Goal: Task Accomplishment & Management: Manage account settings

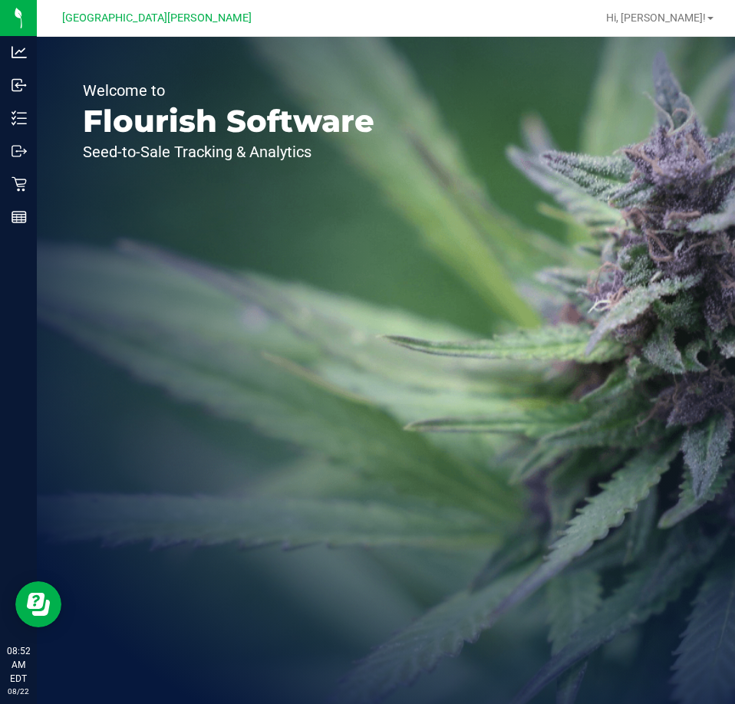
click at [374, 347] on div "Welcome to Flourish Software Seed-to-Sale Tracking & Analytics" at bounding box center [228, 370] width 383 height 667
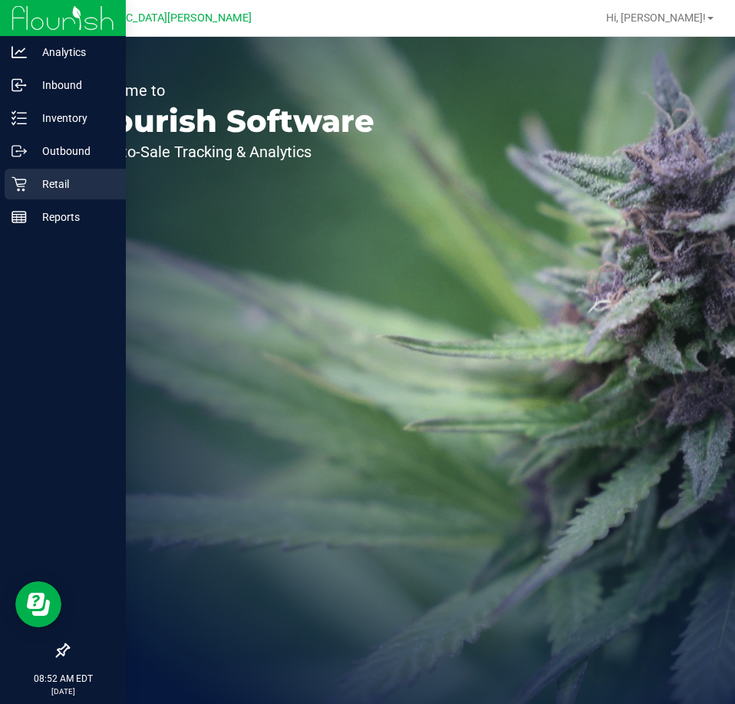
click at [35, 183] on p "Retail" at bounding box center [73, 184] width 92 height 18
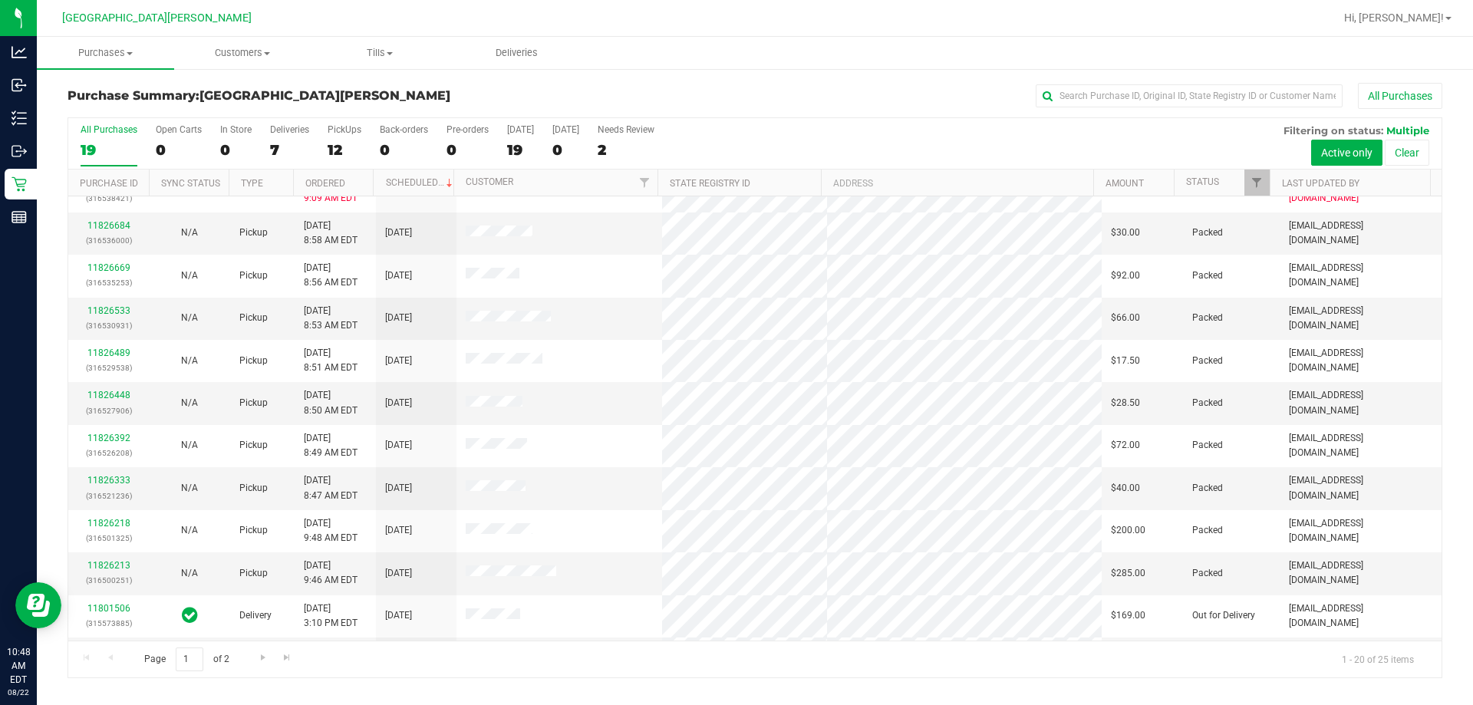
scroll to position [98, 0]
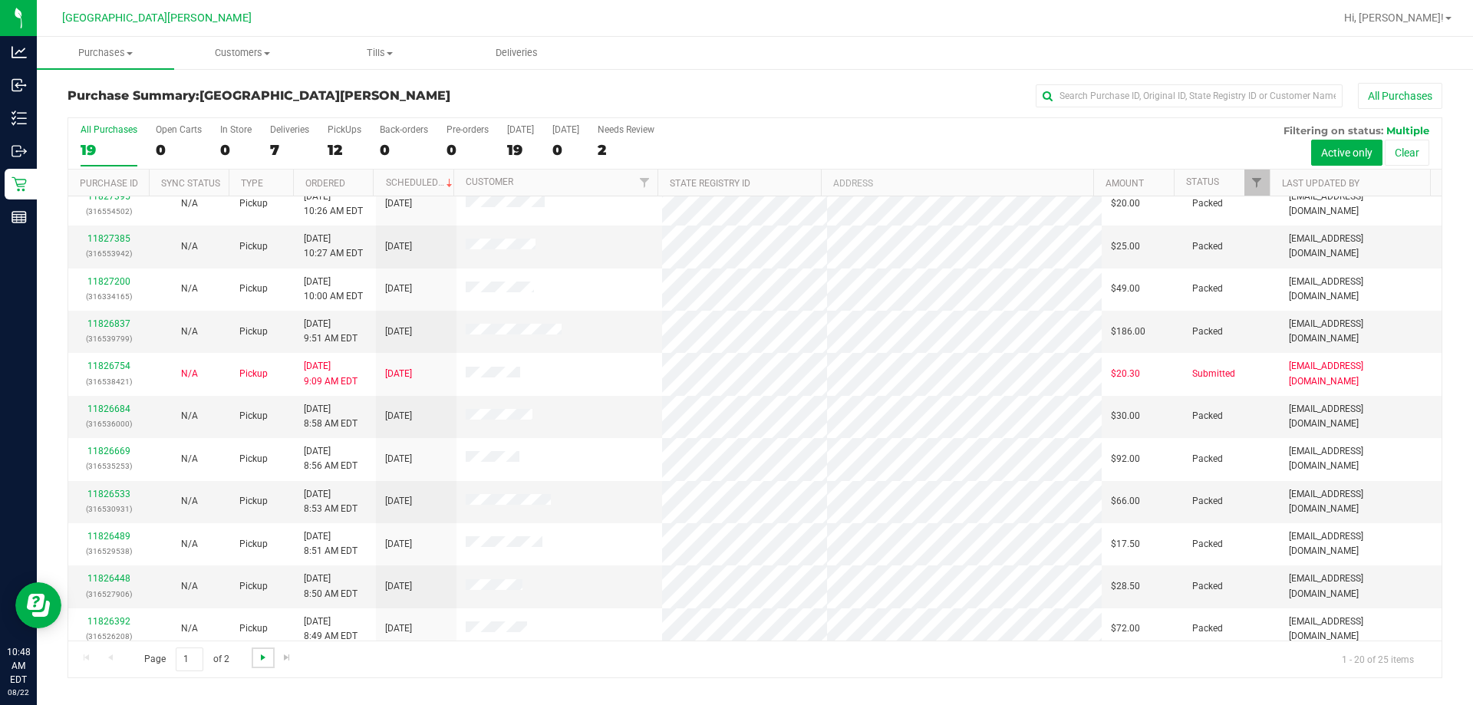
click at [257, 656] on span "Go to the next page" at bounding box center [263, 657] width 12 height 12
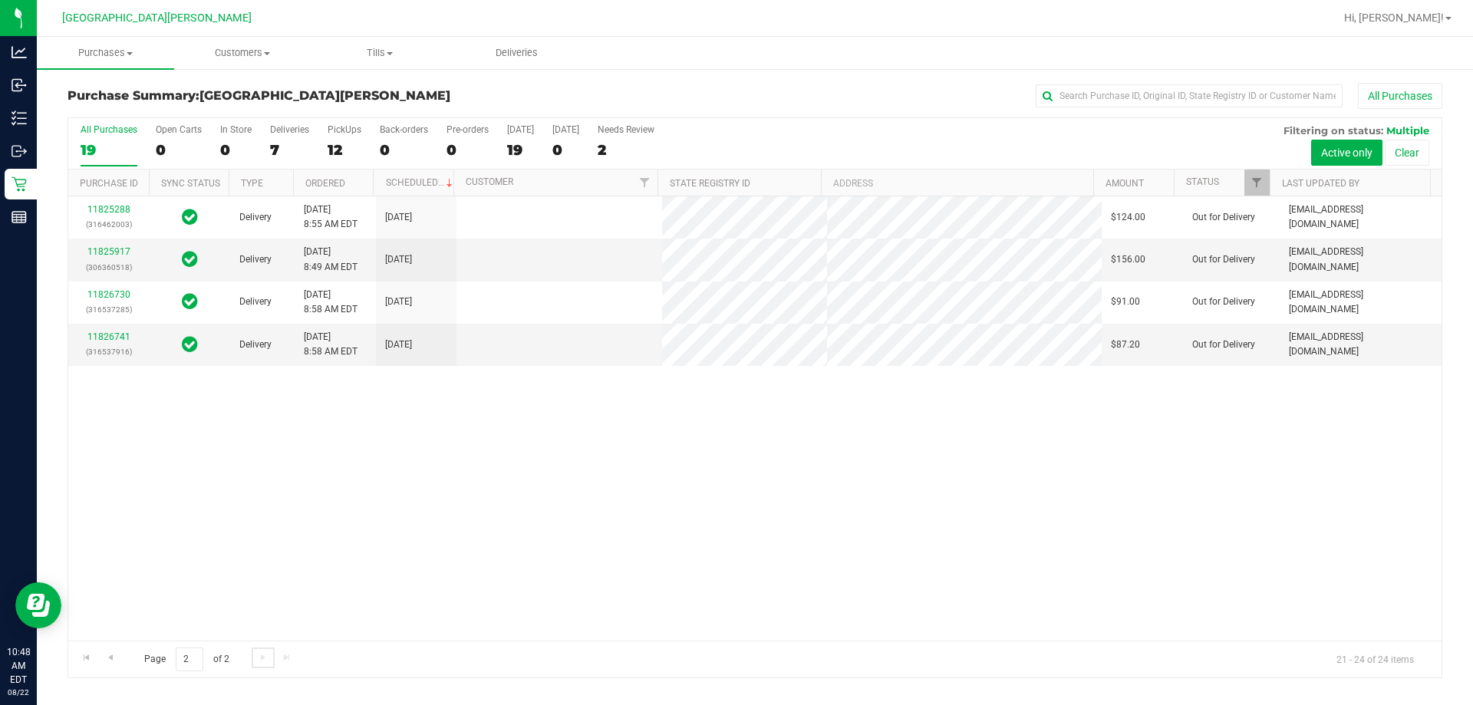
scroll to position [0, 0]
click at [340, 130] on div "PickUps" at bounding box center [344, 129] width 34 height 11
click at [0, 0] on input "PickUps 12" at bounding box center [0, 0] width 0 height 0
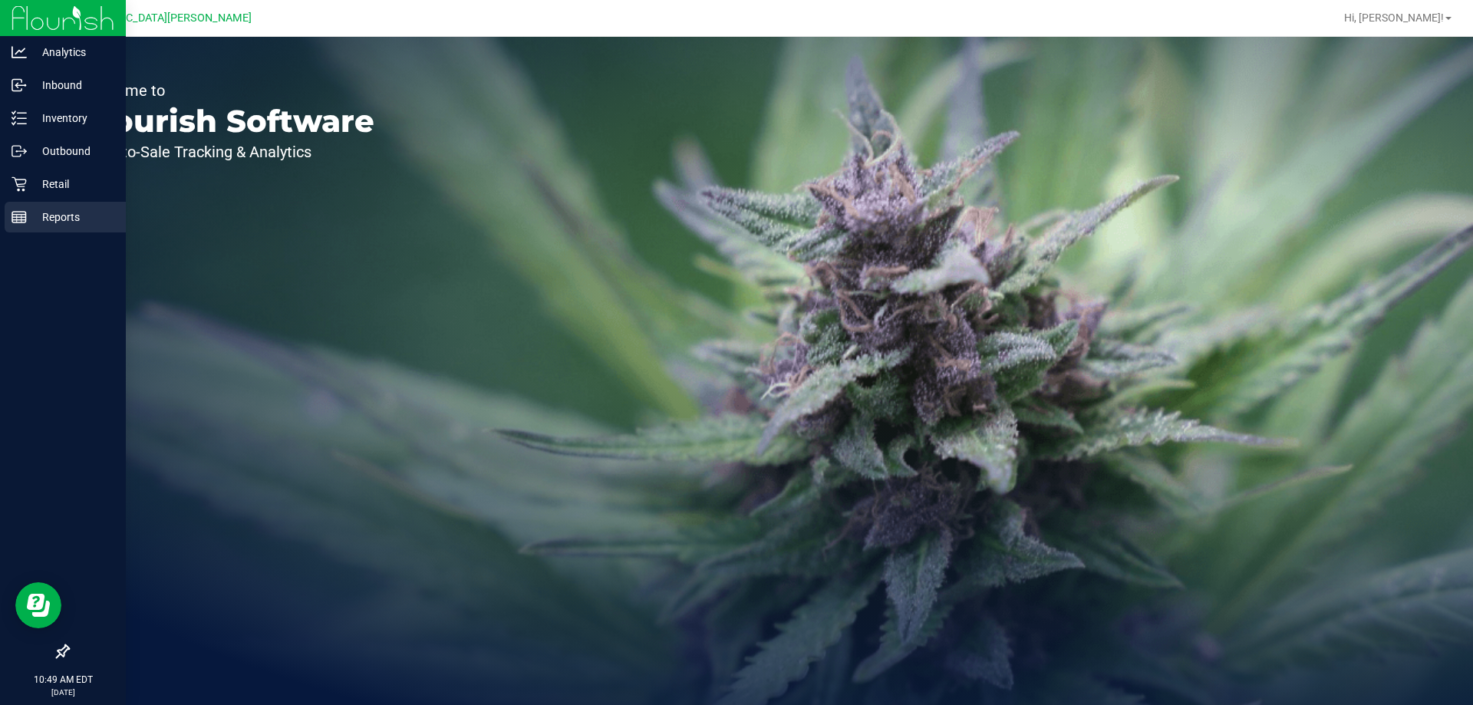
click at [19, 215] on line at bounding box center [19, 215] width 14 height 0
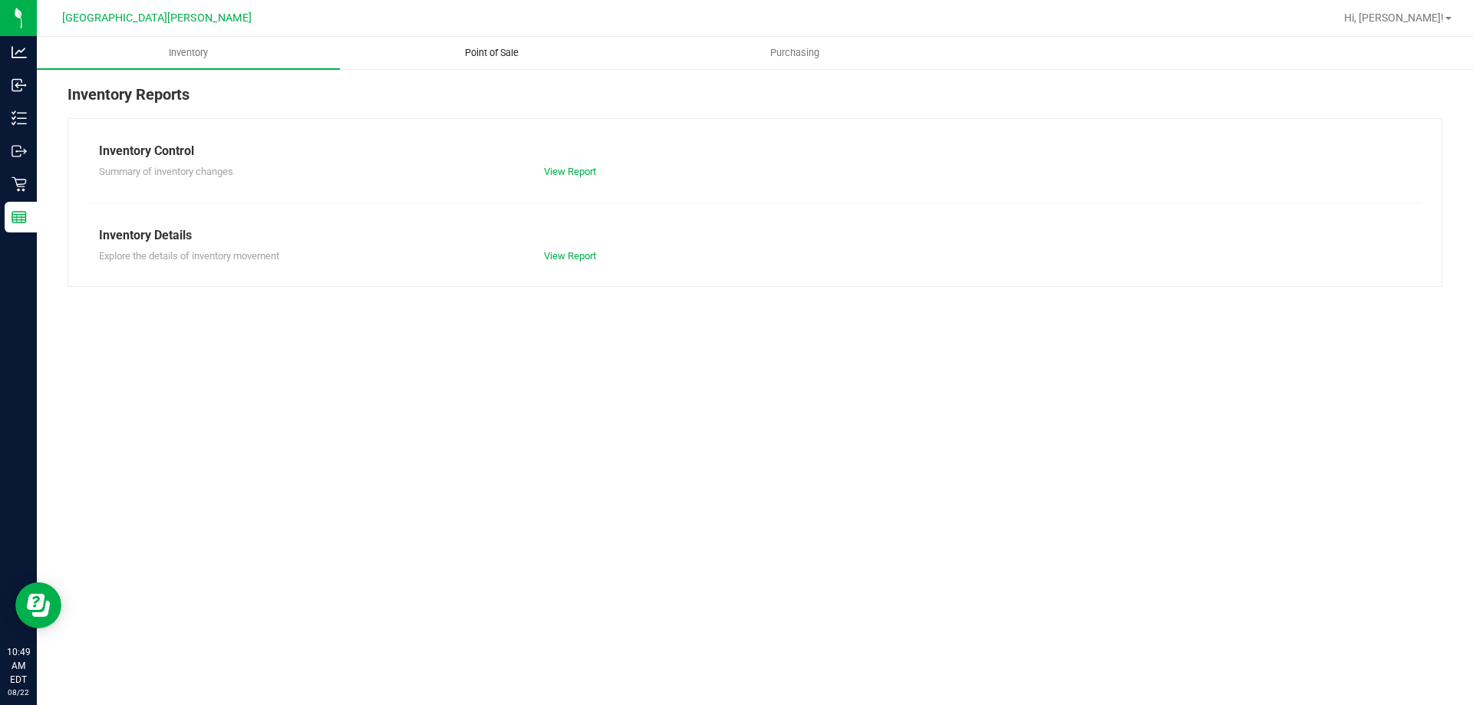
click at [484, 44] on uib-tab-heading "Point of Sale" at bounding box center [491, 53] width 301 height 31
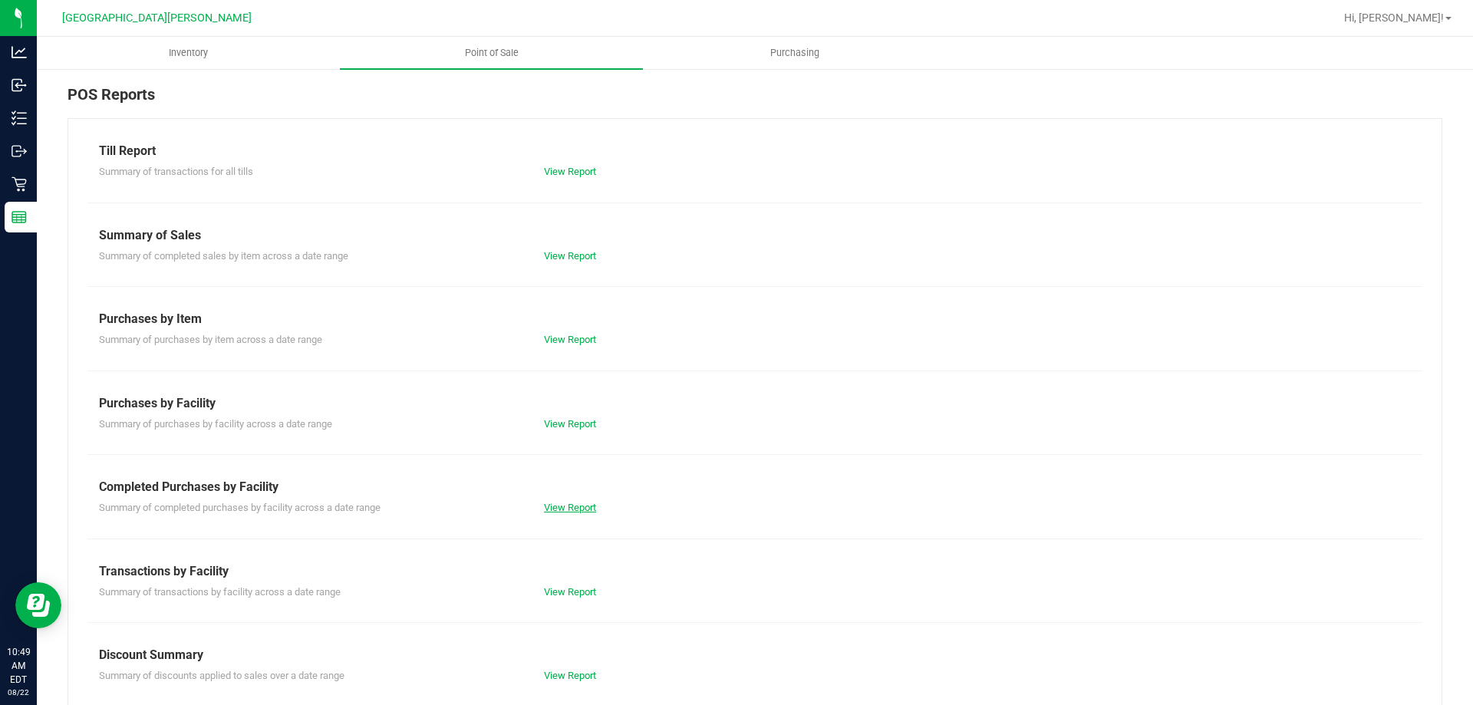
click at [576, 507] on link "View Report" at bounding box center [570, 508] width 52 height 12
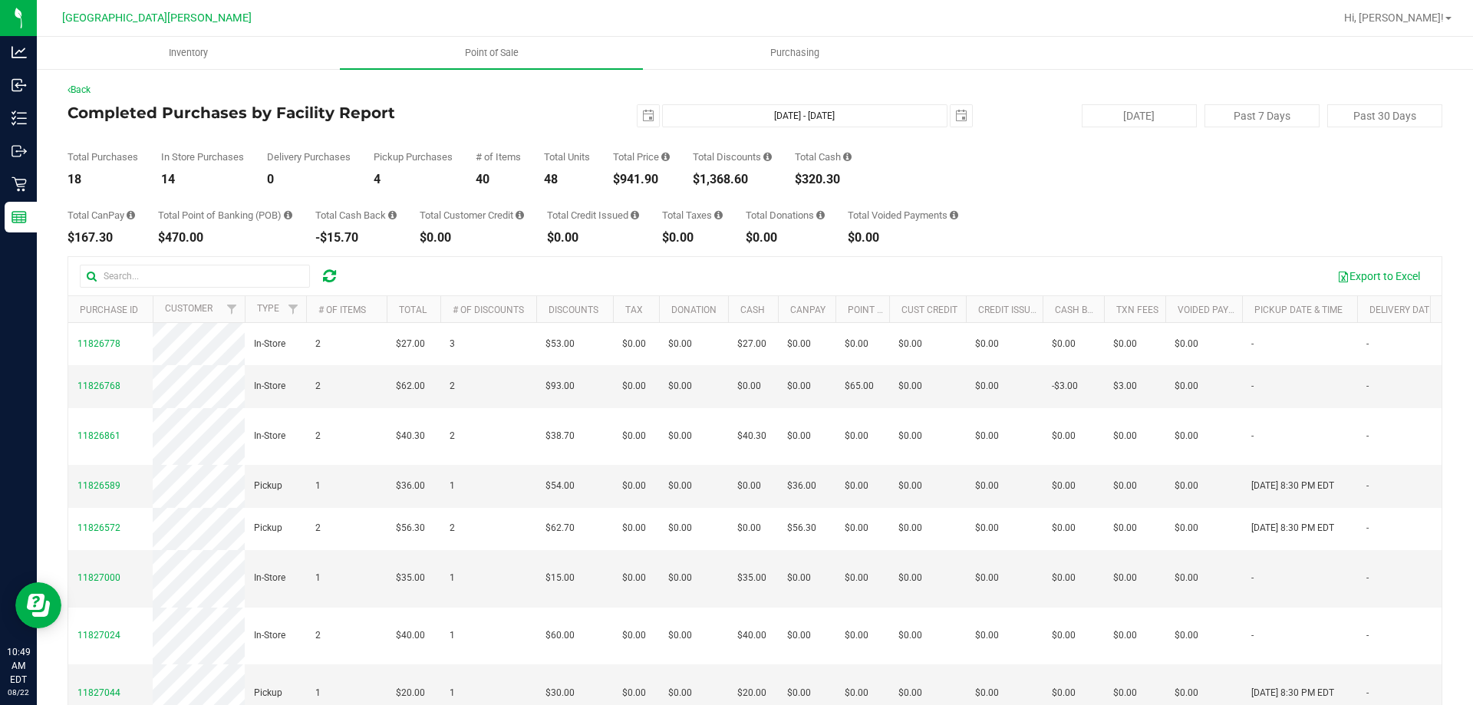
click at [576, 507] on td "$54.00" at bounding box center [574, 486] width 77 height 42
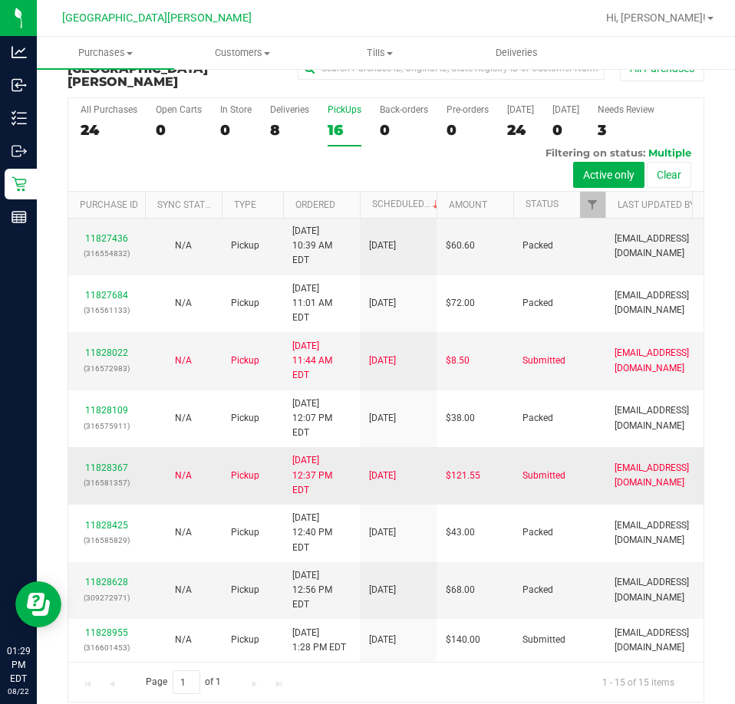
scroll to position [351, 0]
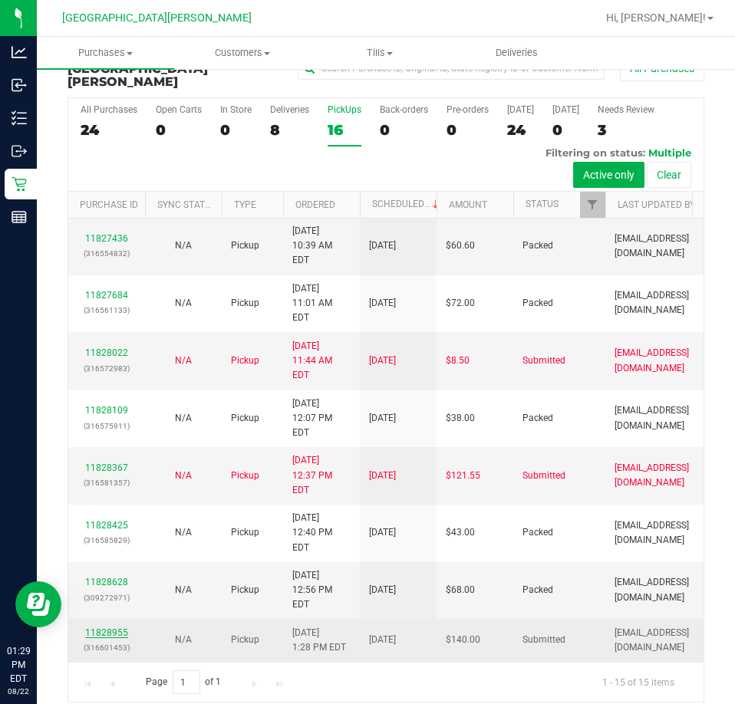
click at [114, 627] on link "11828955" at bounding box center [106, 632] width 43 height 11
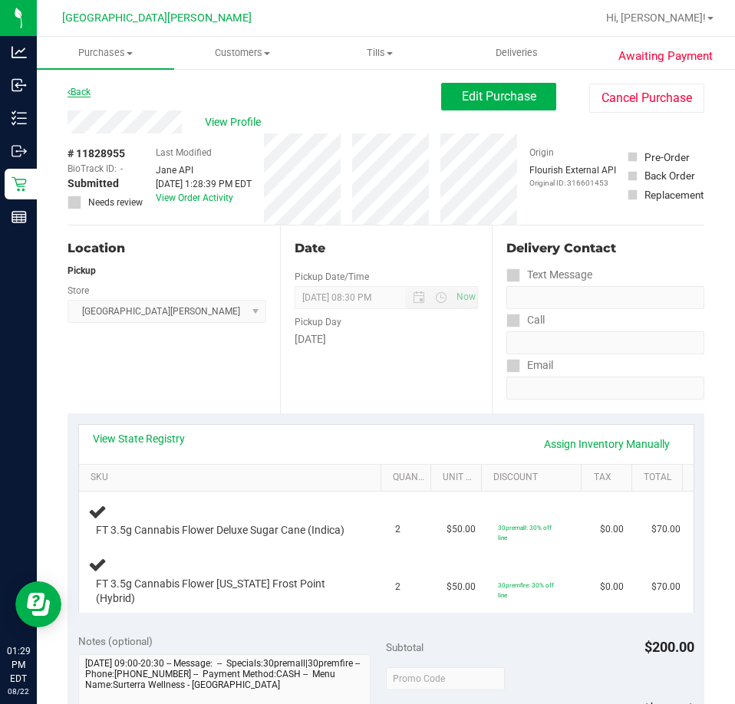
click at [81, 94] on link "Back" at bounding box center [78, 92] width 23 height 11
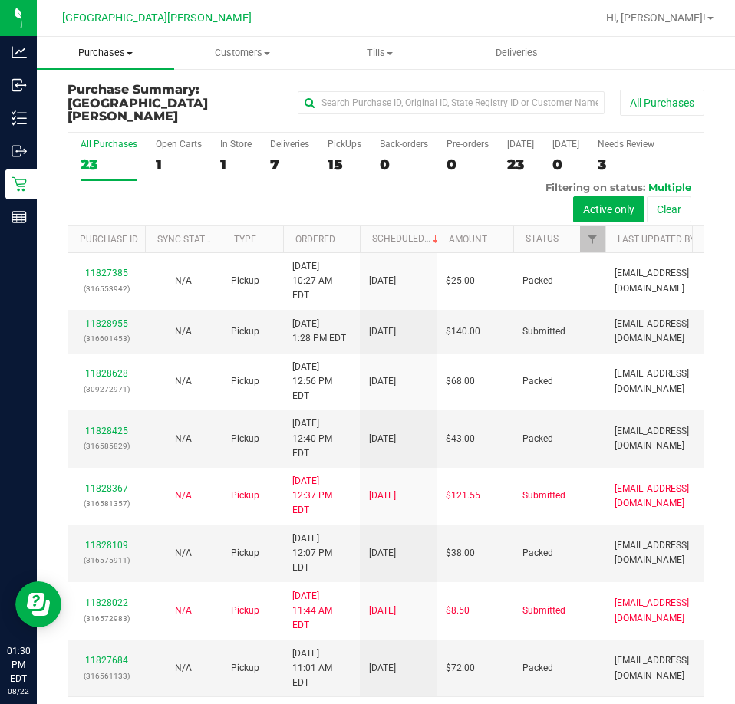
click at [131, 55] on span "Purchases" at bounding box center [105, 53] width 137 height 14
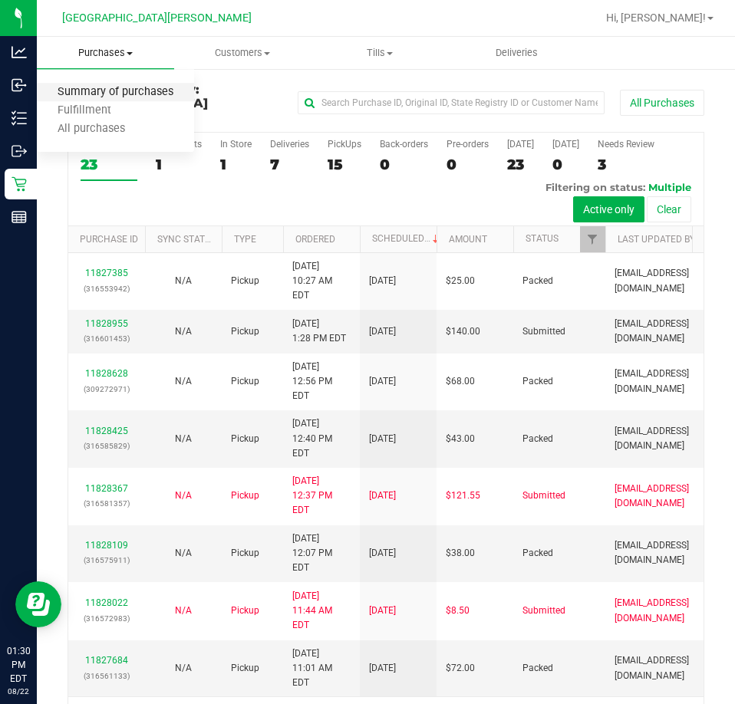
click at [101, 99] on span "Summary of purchases" at bounding box center [115, 92] width 157 height 13
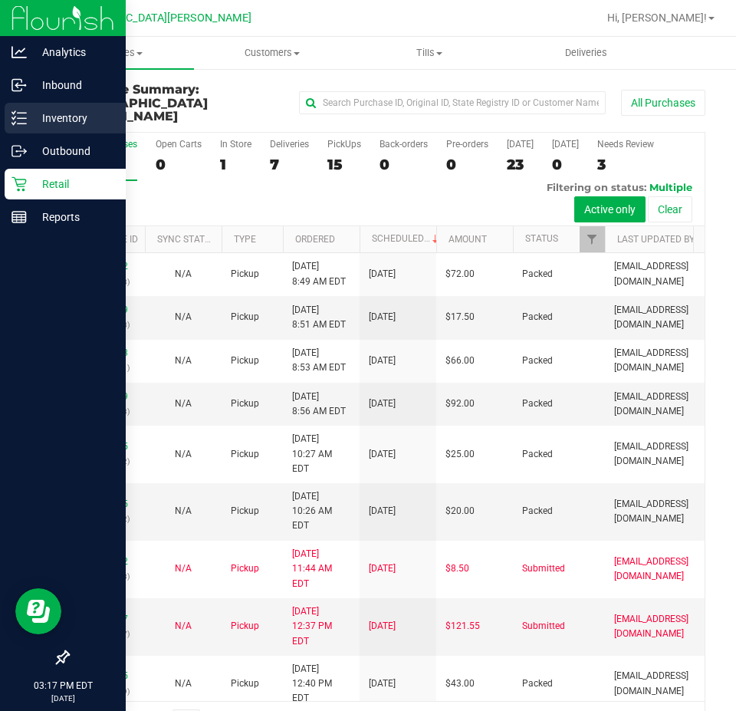
click at [35, 121] on p "Inventory" at bounding box center [73, 118] width 92 height 18
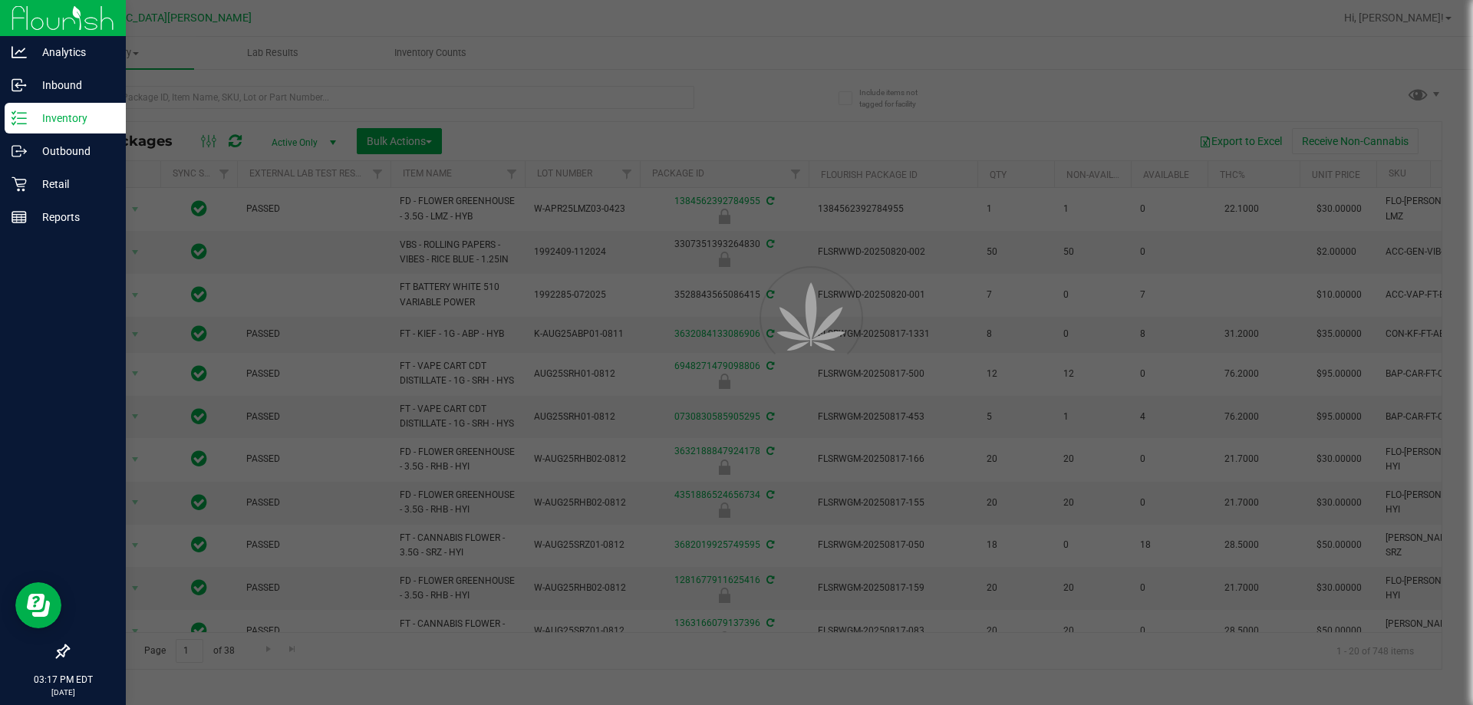
click at [145, 94] on div at bounding box center [736, 352] width 1473 height 705
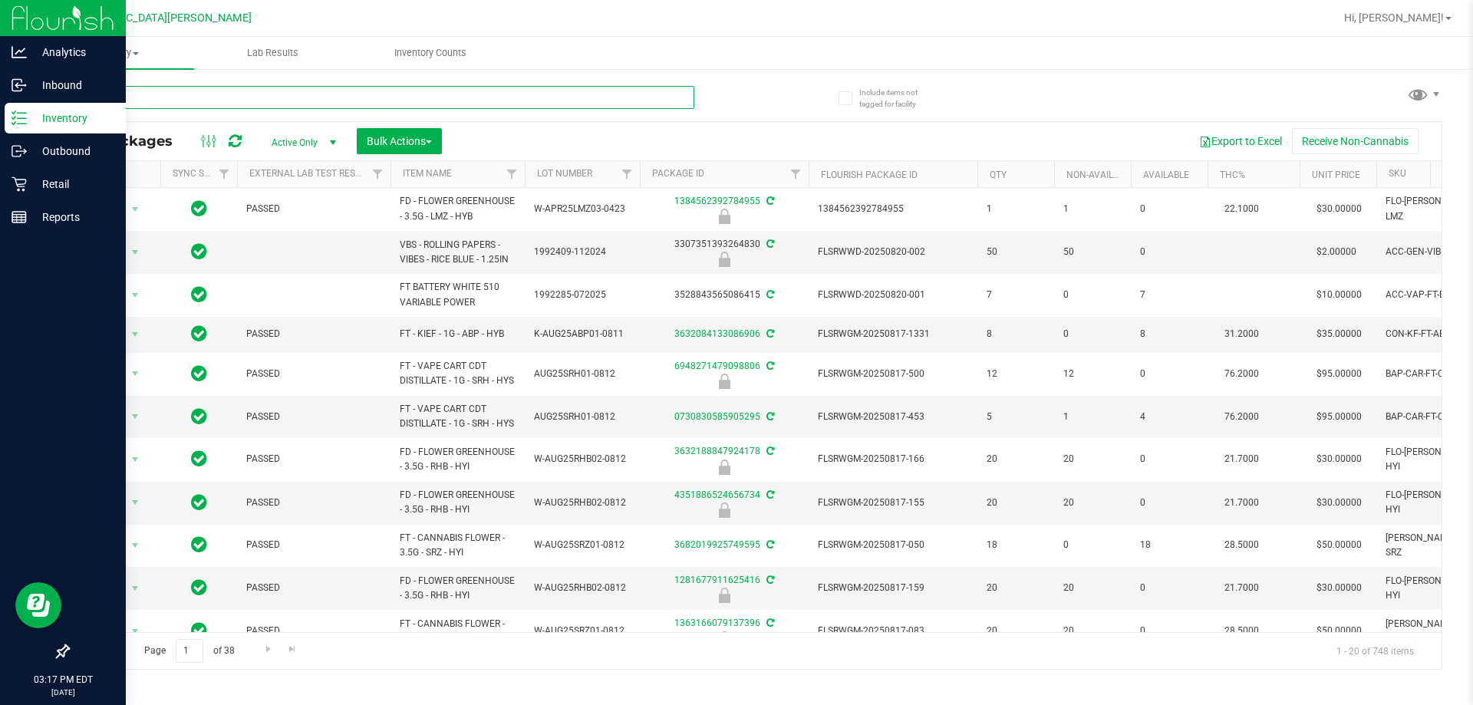
click at [145, 94] on input "text" at bounding box center [380, 97] width 627 height 23
type input "5"
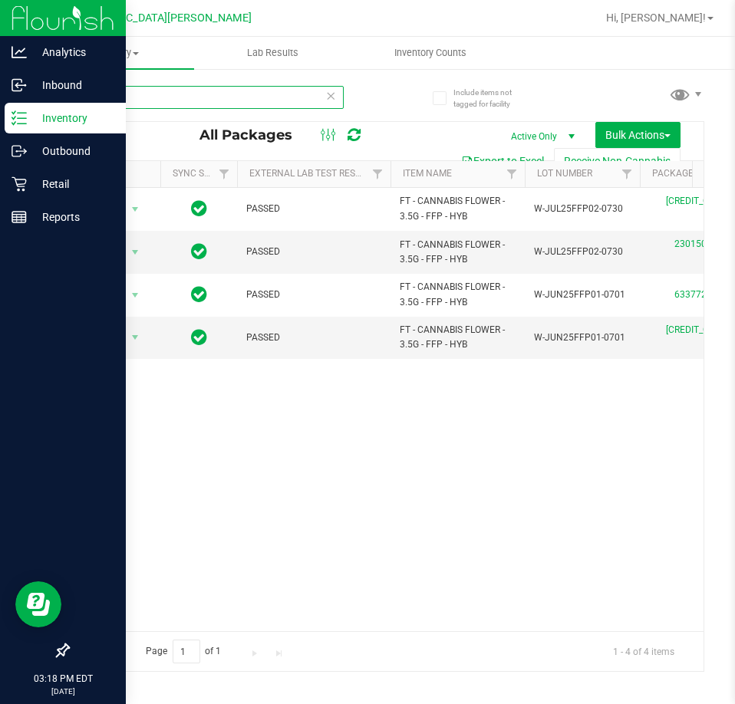
type input "ffp"
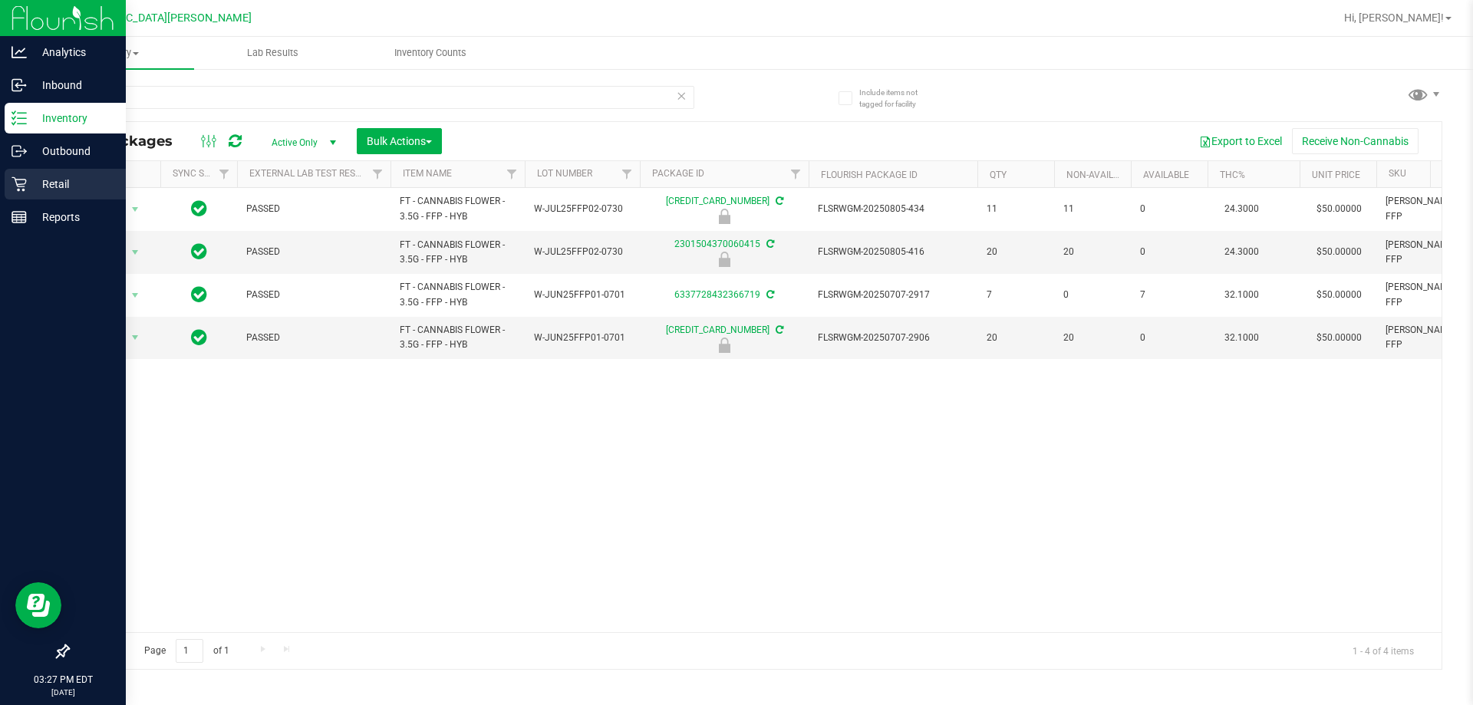
click at [48, 180] on p "Retail" at bounding box center [73, 184] width 92 height 18
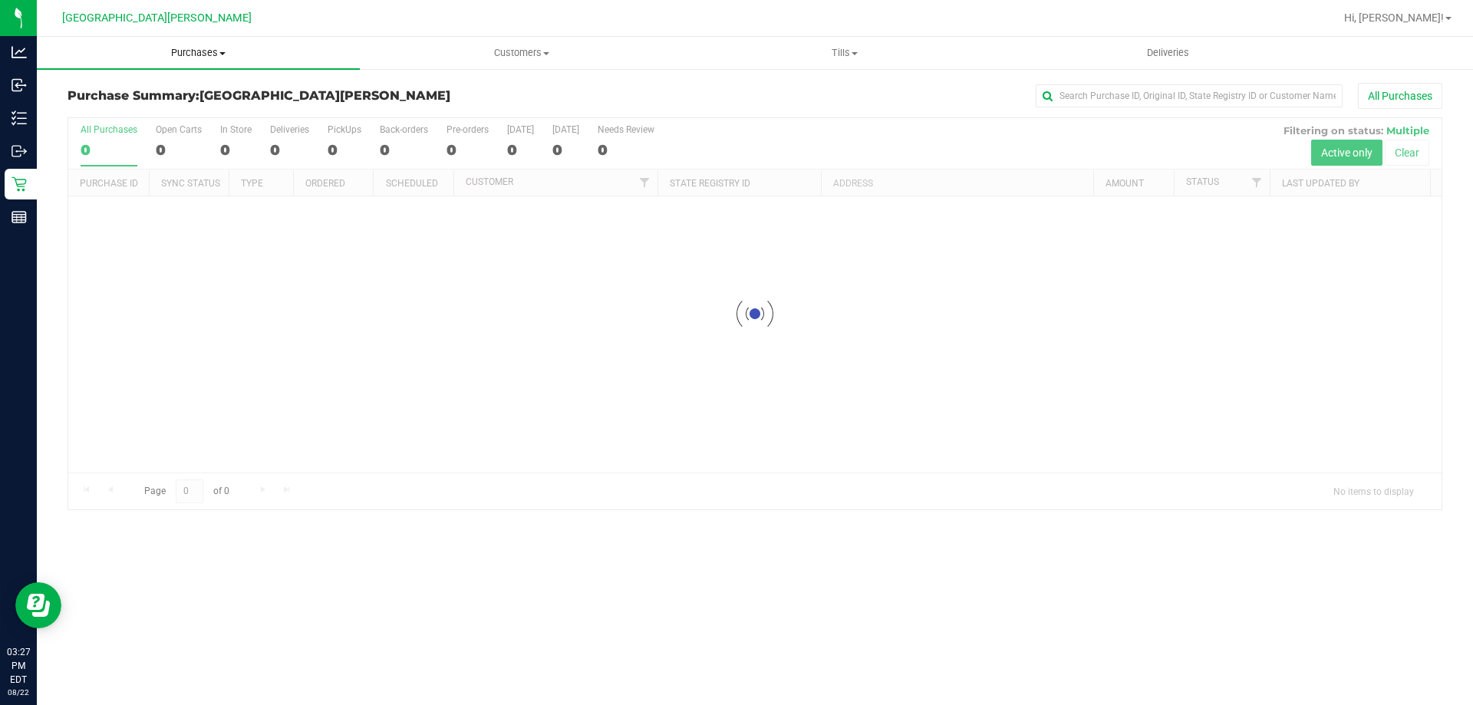
click at [217, 55] on span "Purchases" at bounding box center [198, 53] width 323 height 14
click at [125, 110] on span "Fulfillment" at bounding box center [84, 110] width 95 height 13
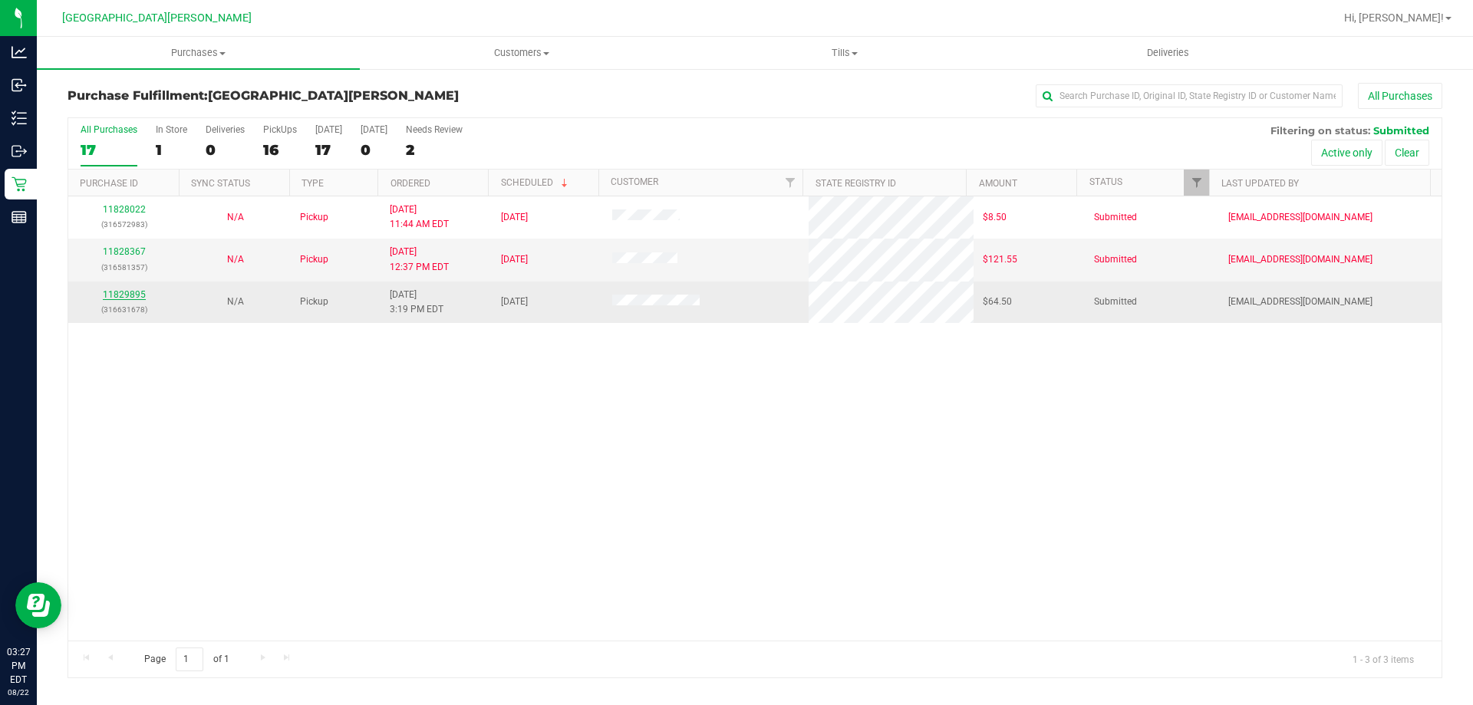
click at [143, 298] on link "11829895" at bounding box center [124, 294] width 43 height 11
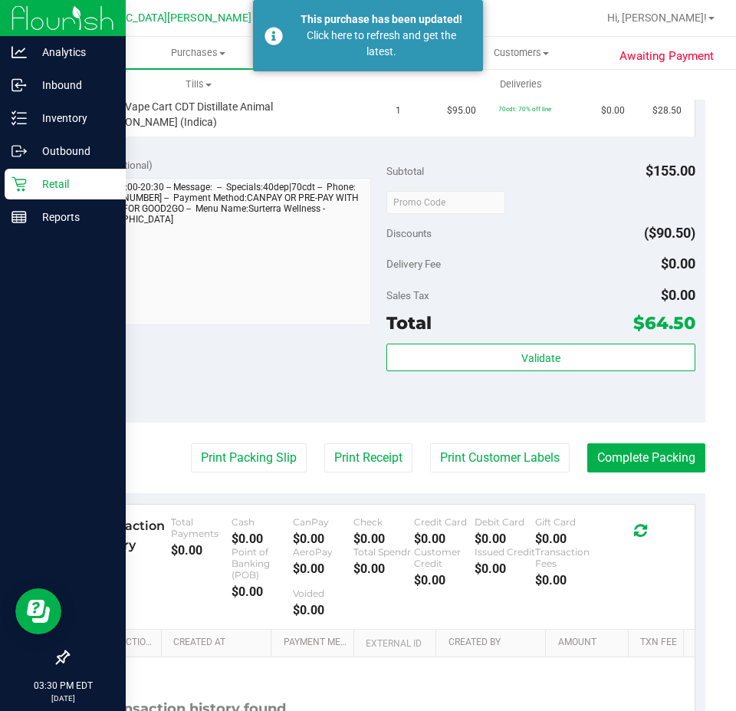
scroll to position [537, 0]
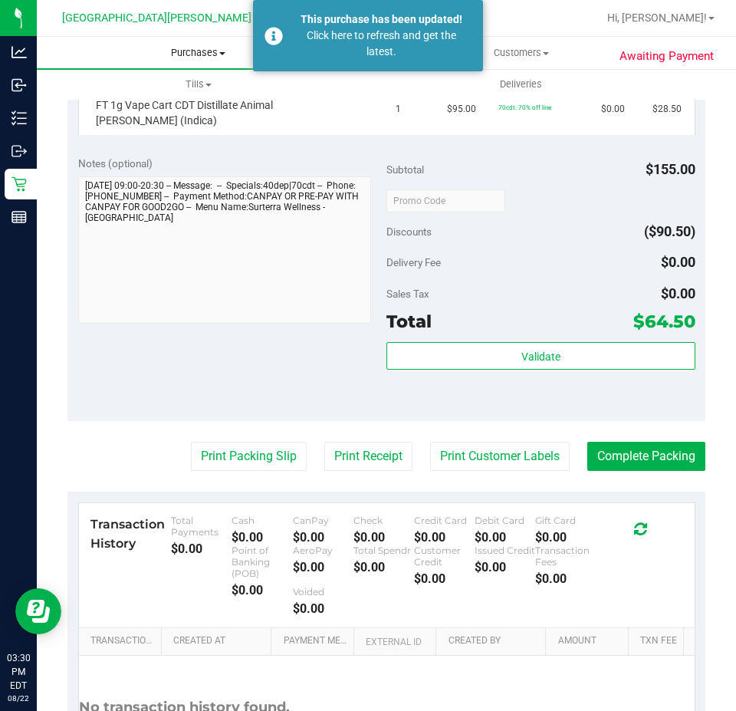
click at [172, 54] on span "Purchases" at bounding box center [198, 53] width 323 height 14
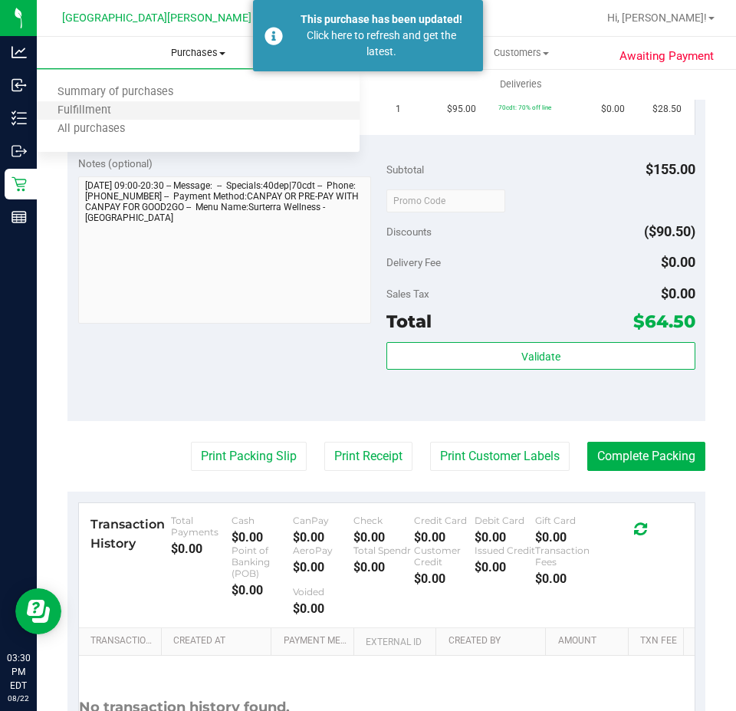
click at [154, 105] on li "Fulfillment" at bounding box center [198, 111] width 323 height 18
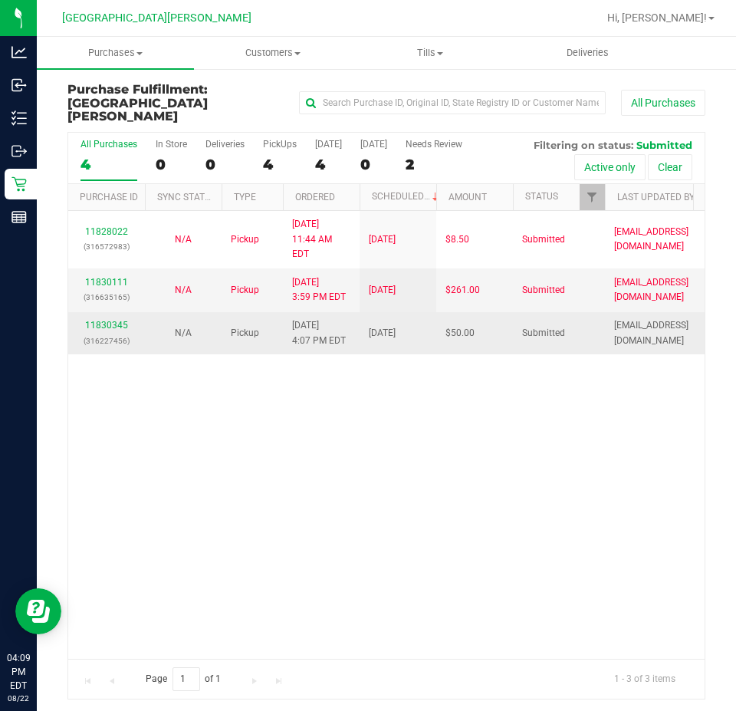
click at [111, 312] on td "11830345 (316227456)" at bounding box center [106, 333] width 77 height 42
click at [110, 318] on div "11830345 (316227456)" at bounding box center [106, 332] width 58 height 29
click at [110, 320] on link "11830345" at bounding box center [106, 325] width 43 height 11
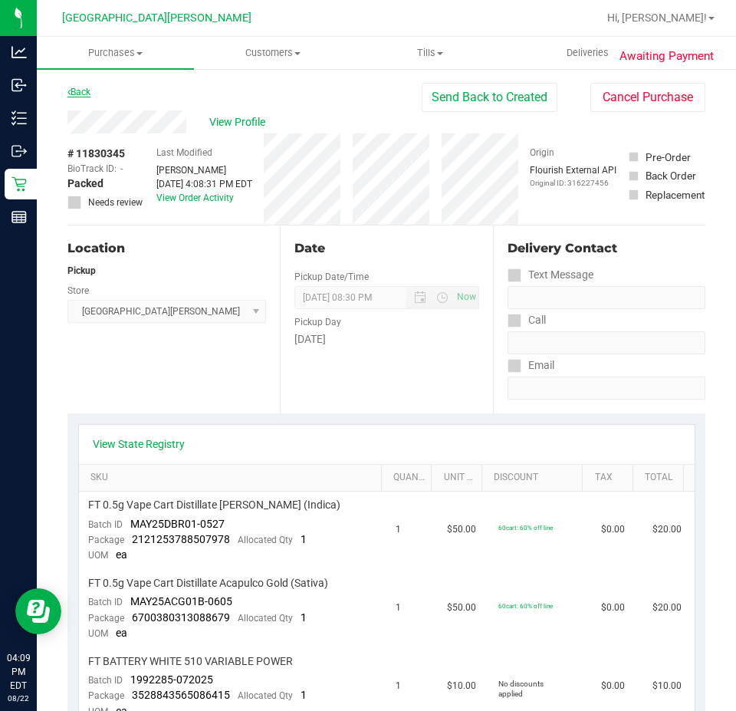
click at [82, 90] on link "Back" at bounding box center [78, 92] width 23 height 11
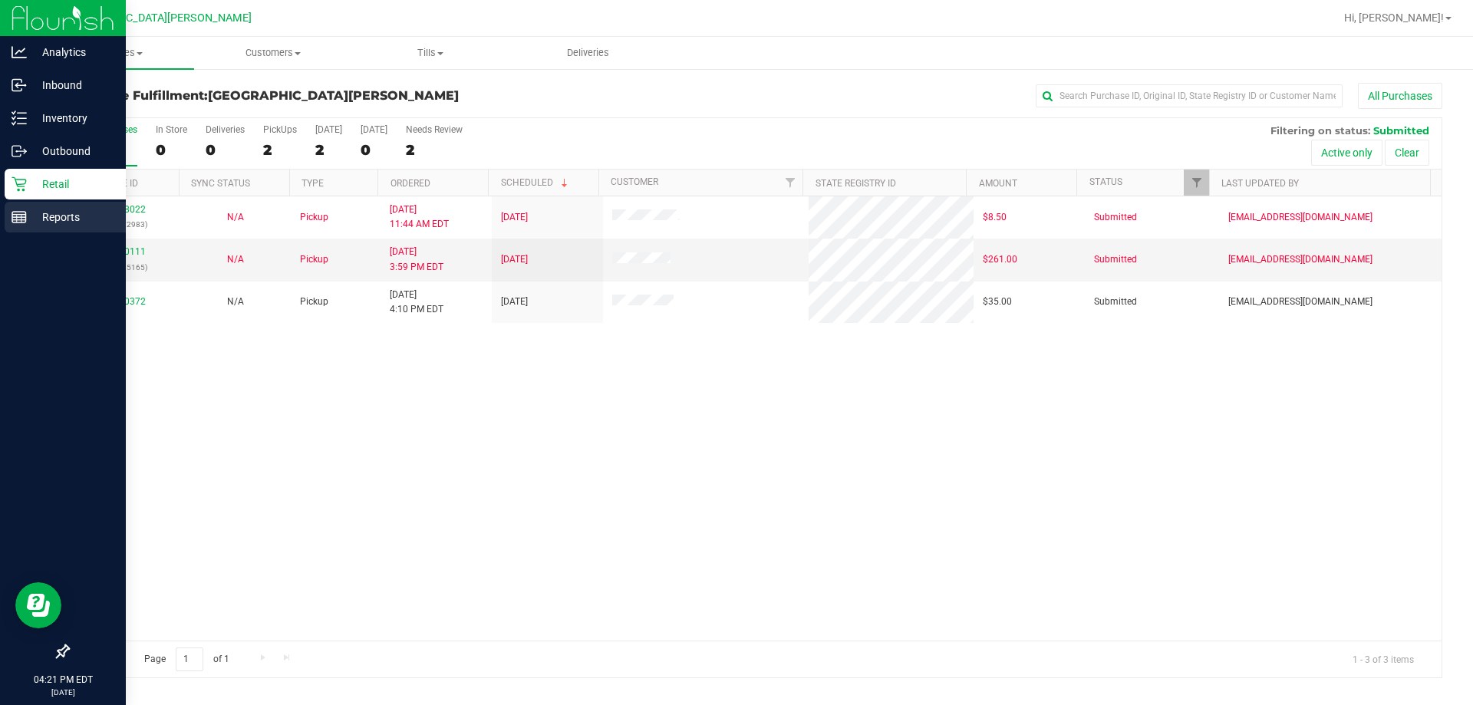
click at [44, 221] on p "Reports" at bounding box center [73, 217] width 92 height 18
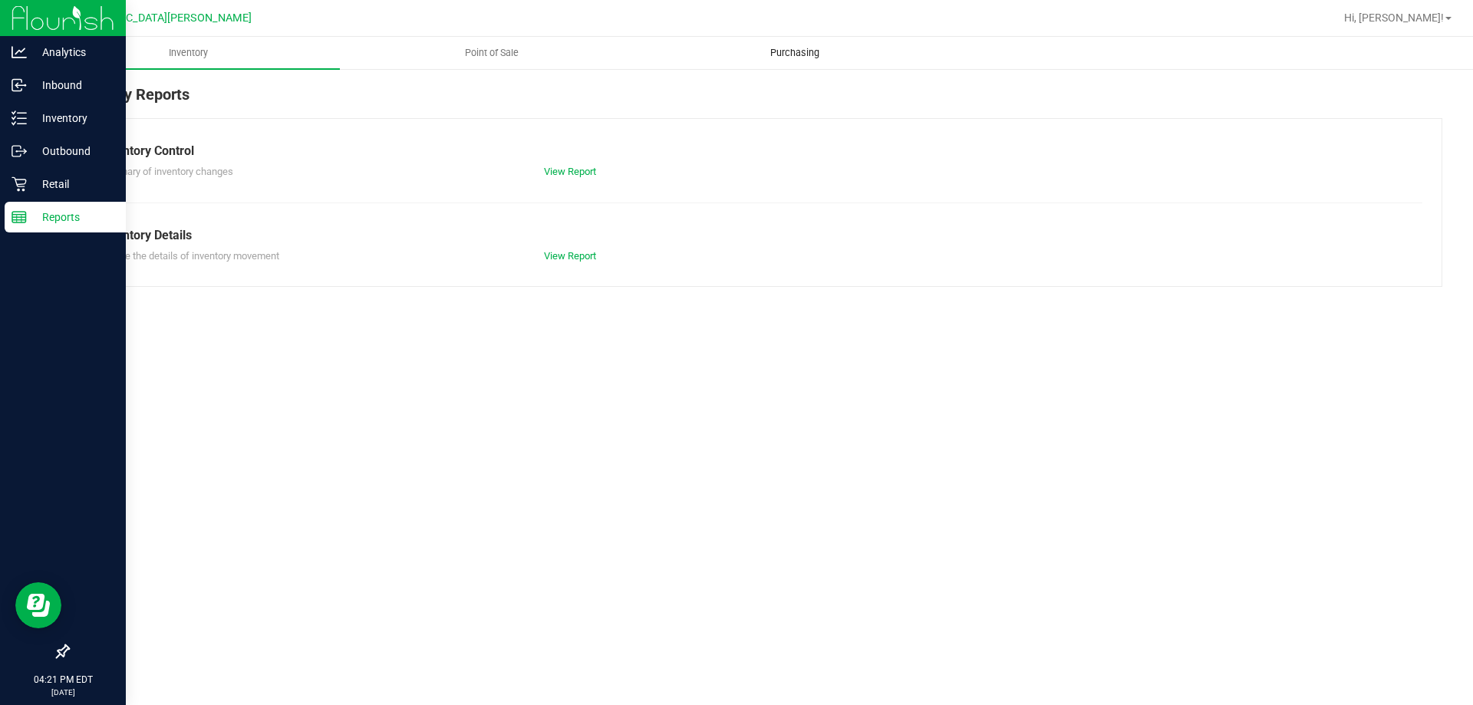
click at [736, 53] on span "Purchasing" at bounding box center [794, 53] width 91 height 14
click at [475, 51] on span "Point of Sale" at bounding box center [491, 53] width 95 height 14
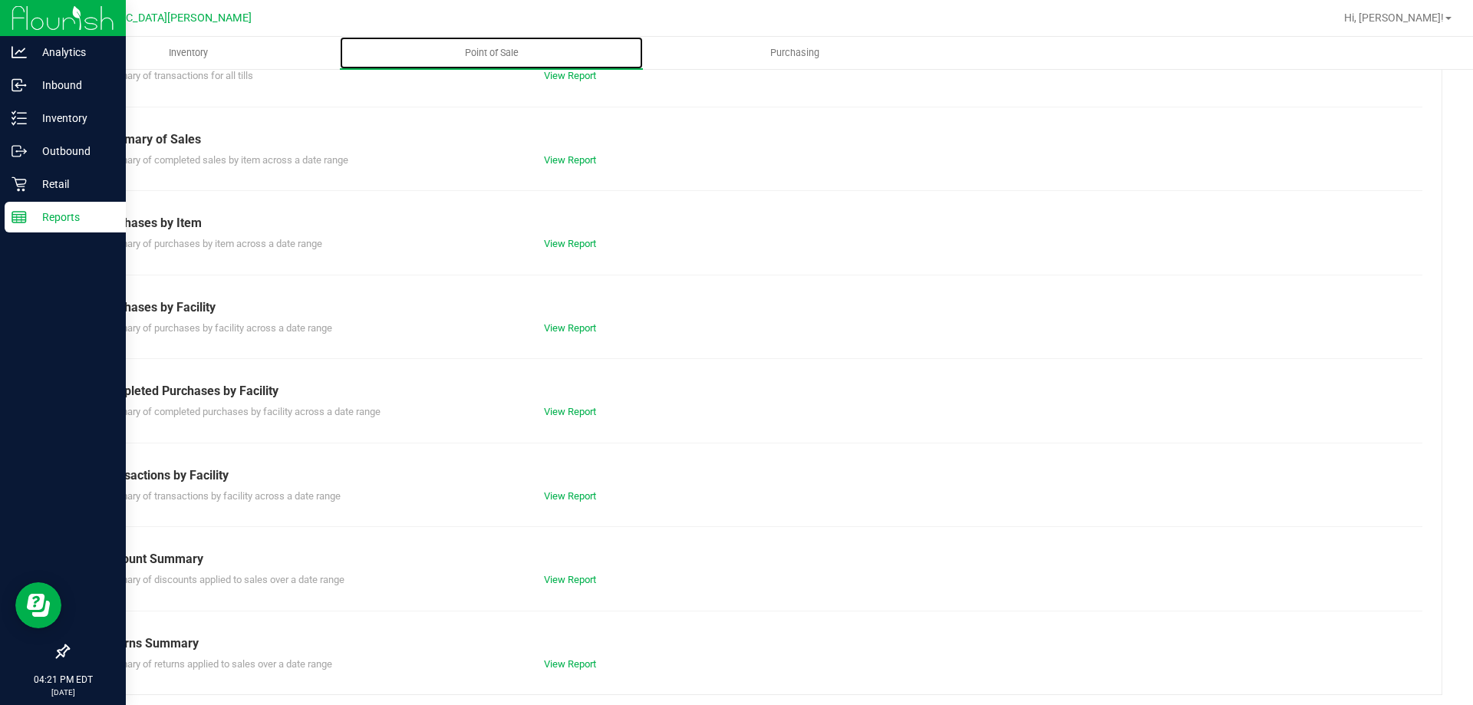
scroll to position [101, 0]
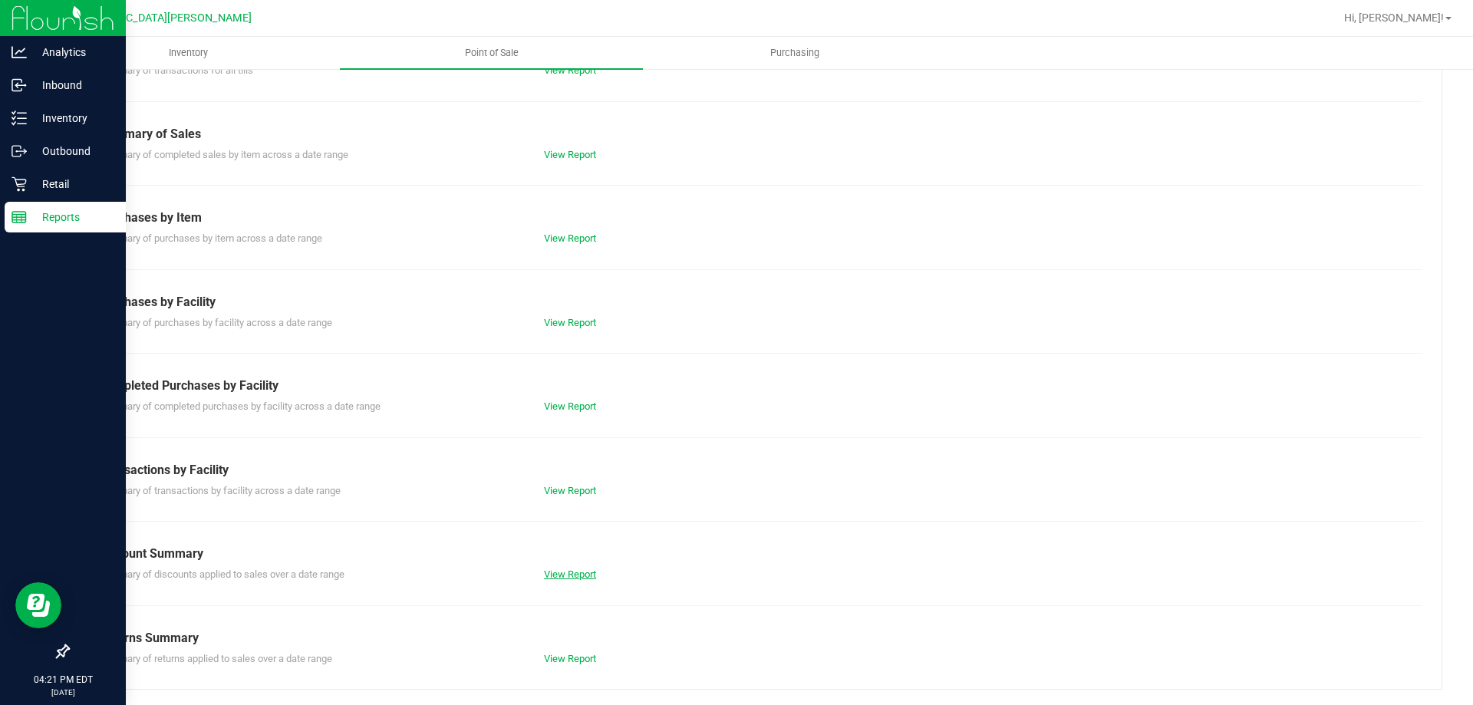
click at [569, 574] on link "View Report" at bounding box center [570, 574] width 52 height 12
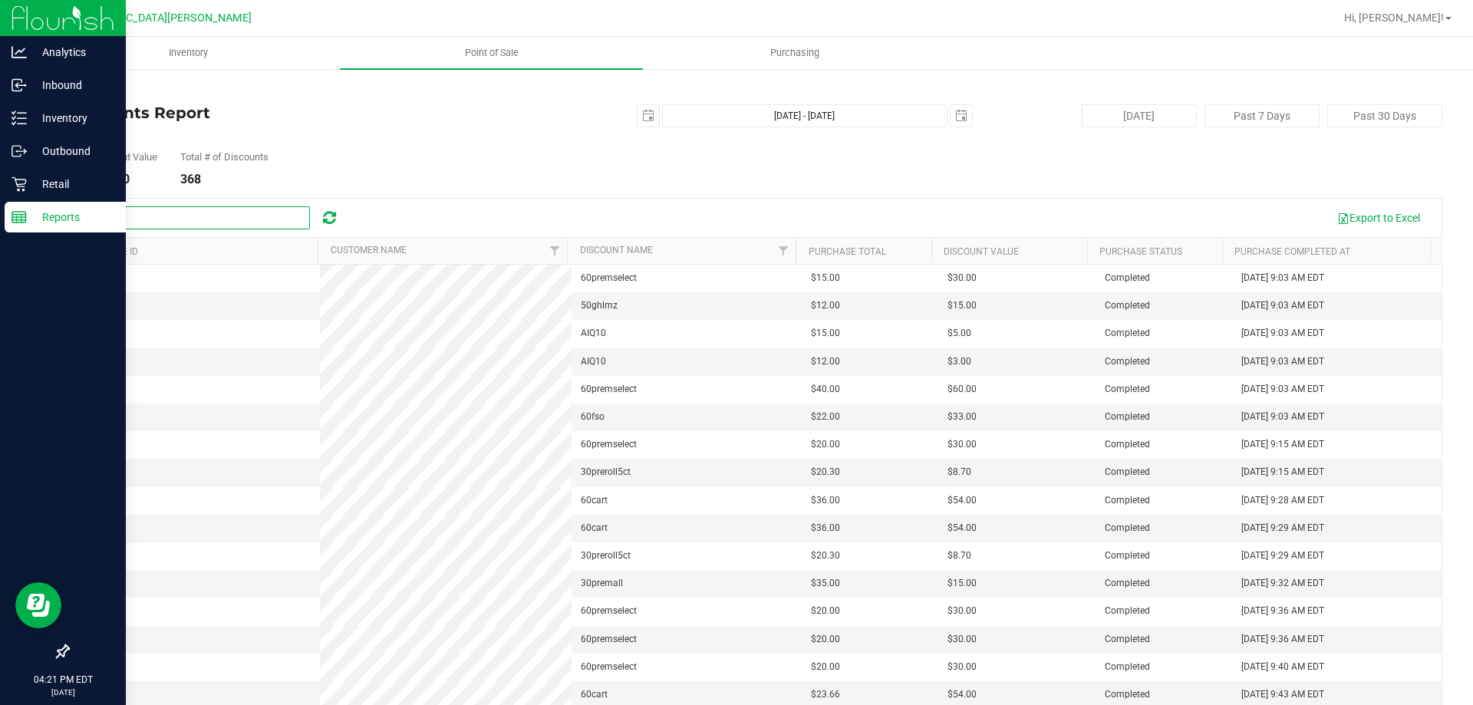
click at [188, 212] on input "text" at bounding box center [195, 217] width 230 height 23
click at [416, 212] on div "Export to Excel" at bounding box center [891, 218] width 1077 height 26
click at [237, 216] on input "text" at bounding box center [195, 217] width 230 height 23
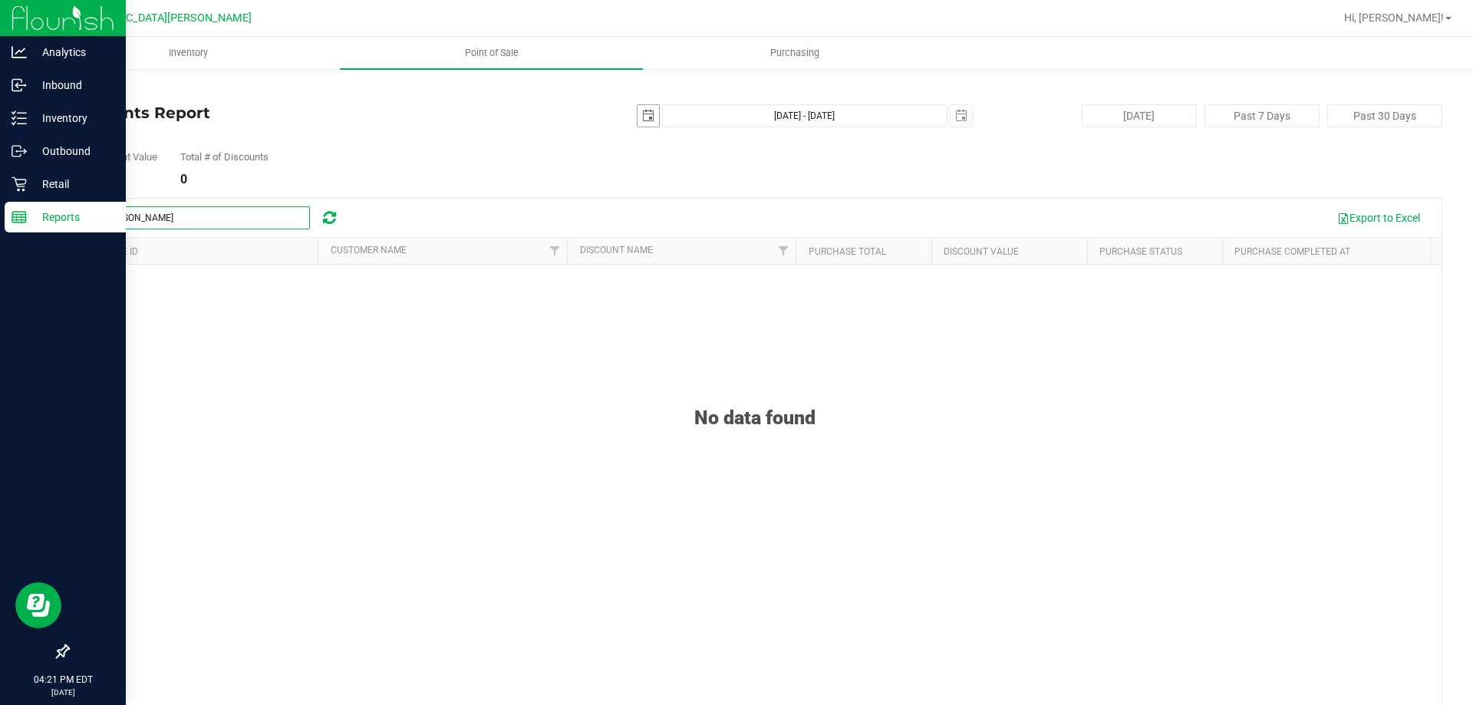
click at [643, 118] on span "select" at bounding box center [648, 116] width 12 height 12
type input "askins"
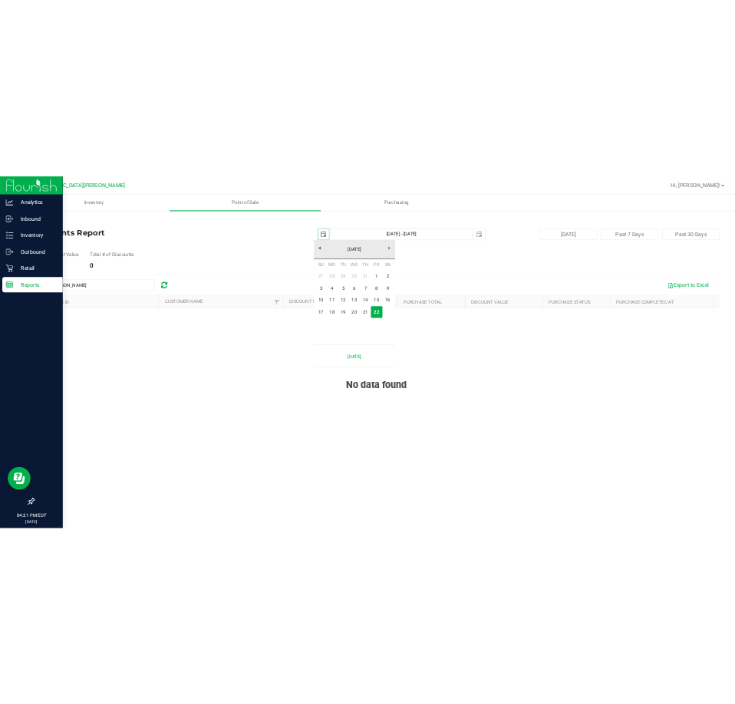
scroll to position [0, 38]
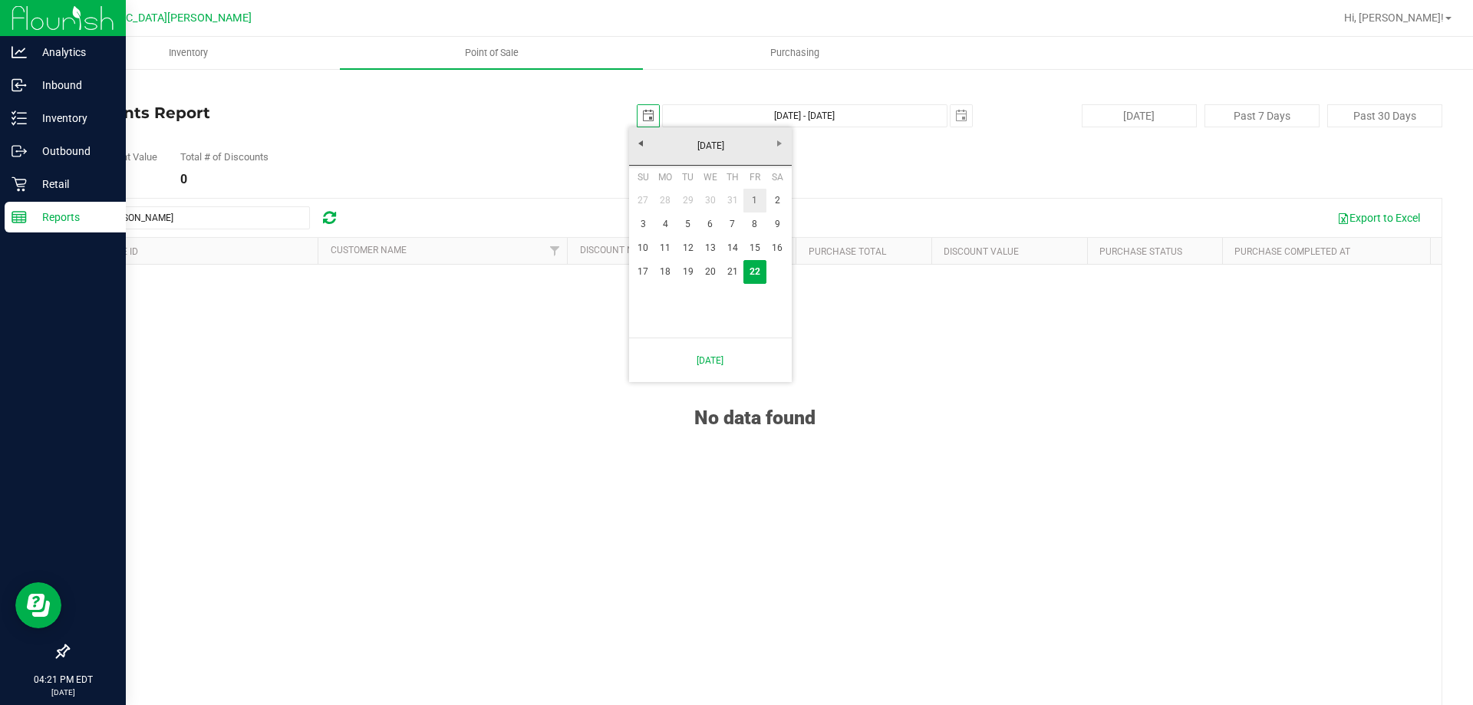
click at [736, 196] on link "1" at bounding box center [754, 201] width 22 height 24
type input "2025-08-01"
type input "Aug 1, 2025 - Aug 22, 2025"
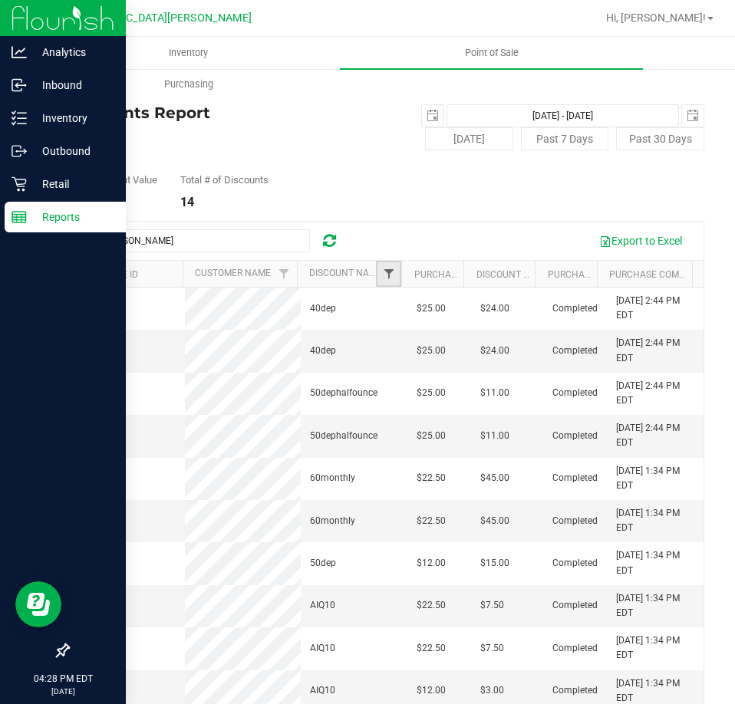
click at [383, 278] on span "Filter" at bounding box center [389, 274] width 12 height 12
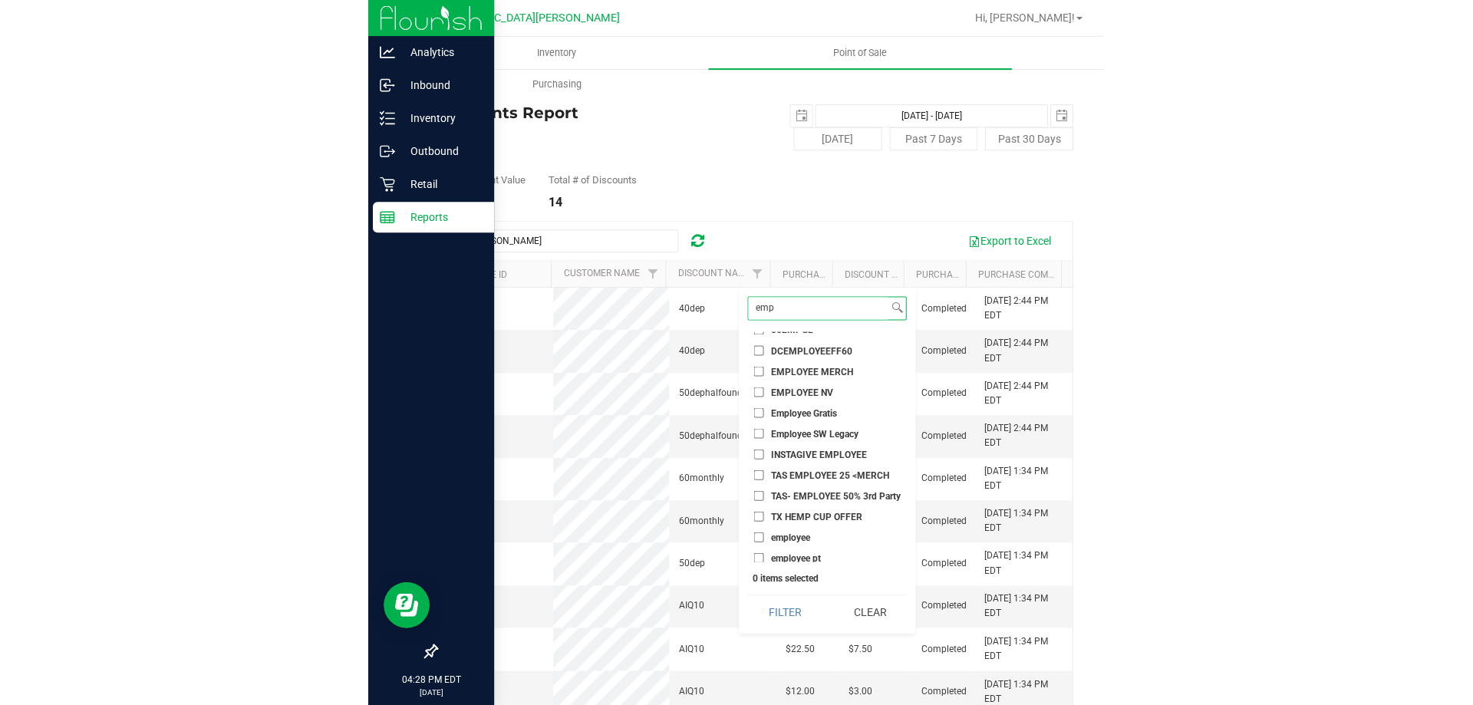
scroll to position [81, 0]
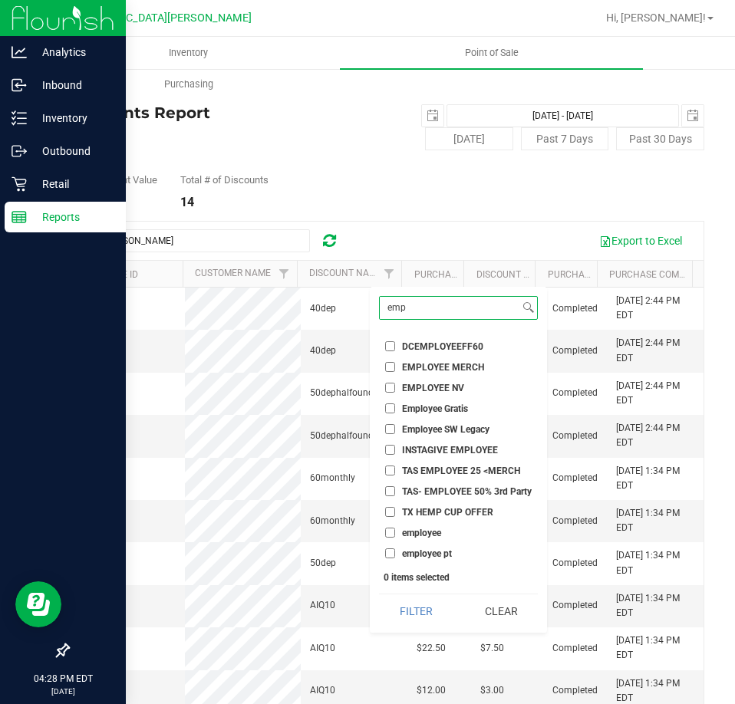
type input "emp"
click at [388, 555] on input "employee pt" at bounding box center [390, 553] width 10 height 10
checkbox input "true"
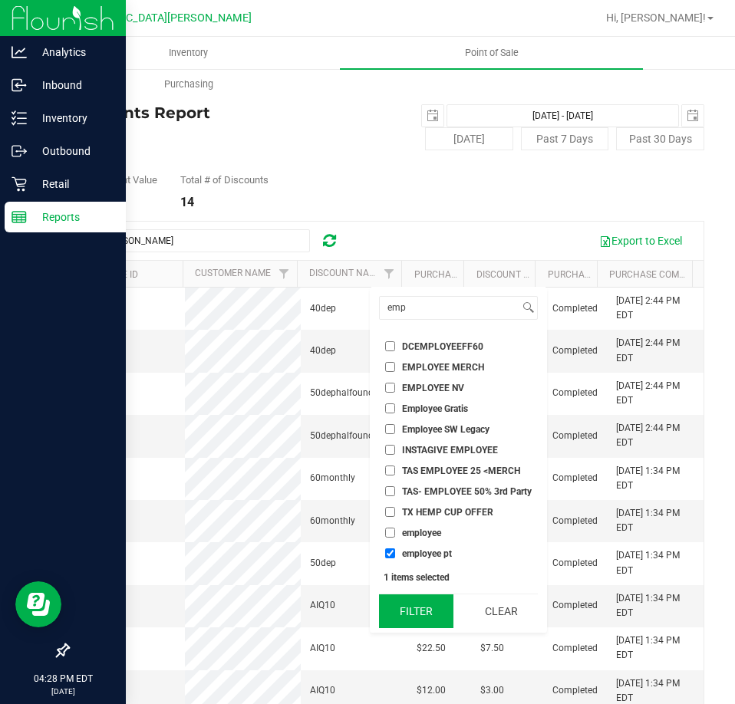
click at [416, 615] on button "Filter" at bounding box center [416, 611] width 74 height 34
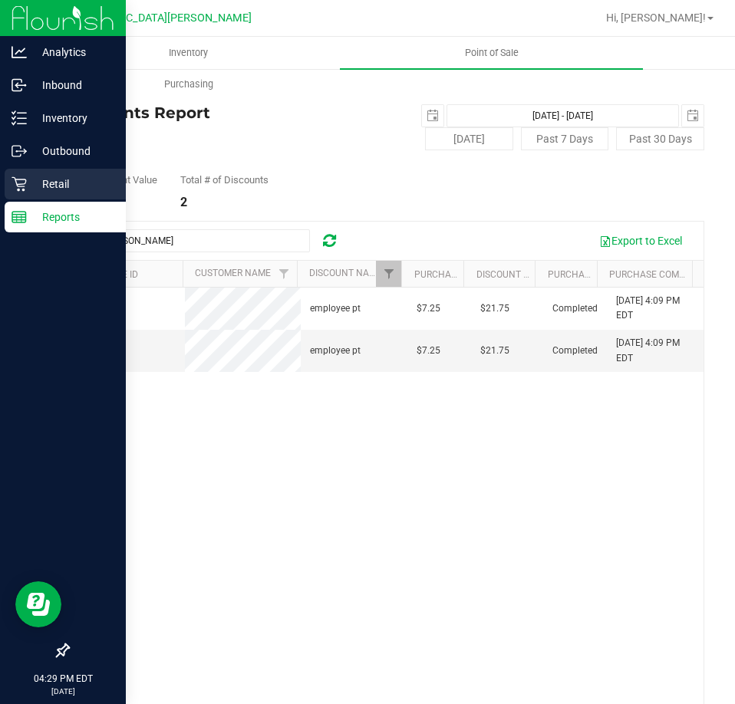
click at [40, 180] on p "Retail" at bounding box center [73, 184] width 92 height 18
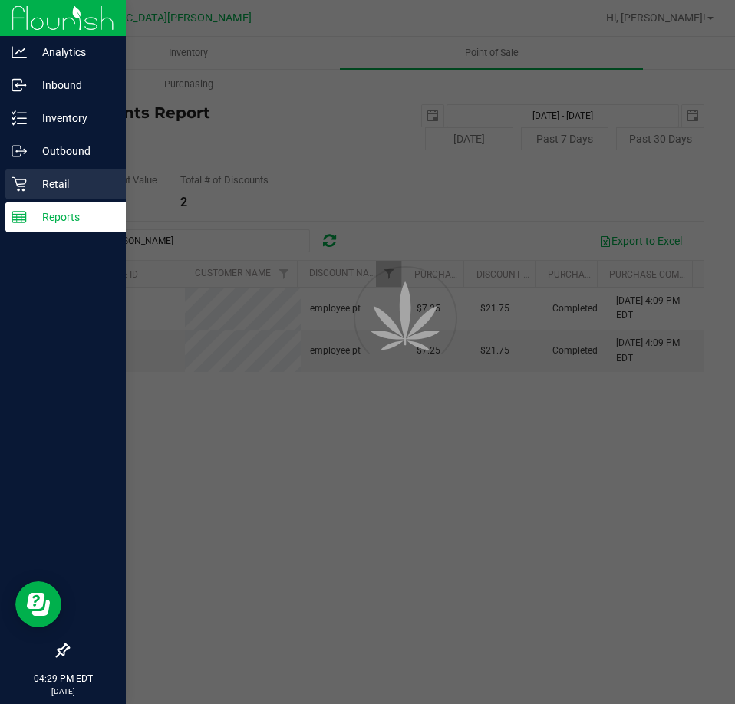
click at [50, 180] on p "Retail" at bounding box center [73, 184] width 92 height 18
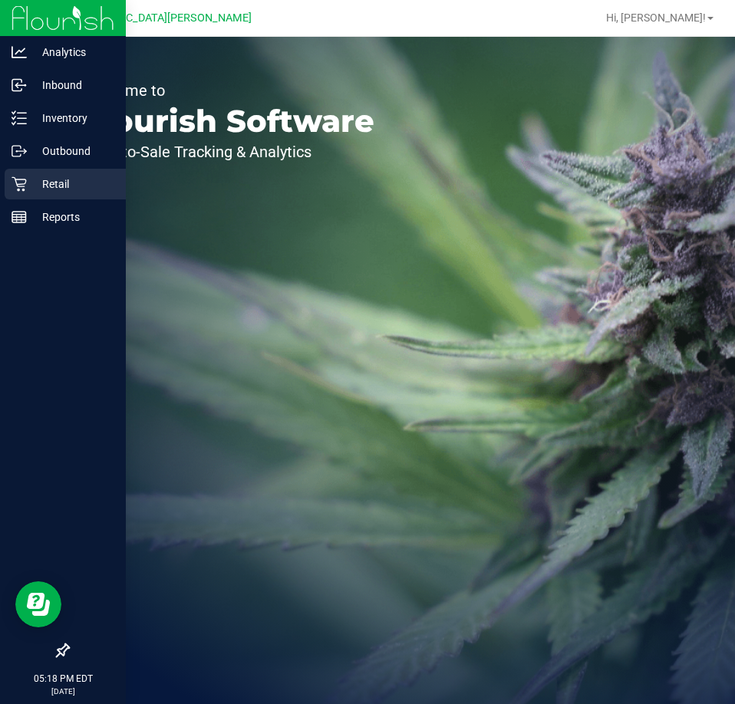
click at [15, 189] on icon at bounding box center [19, 183] width 15 height 15
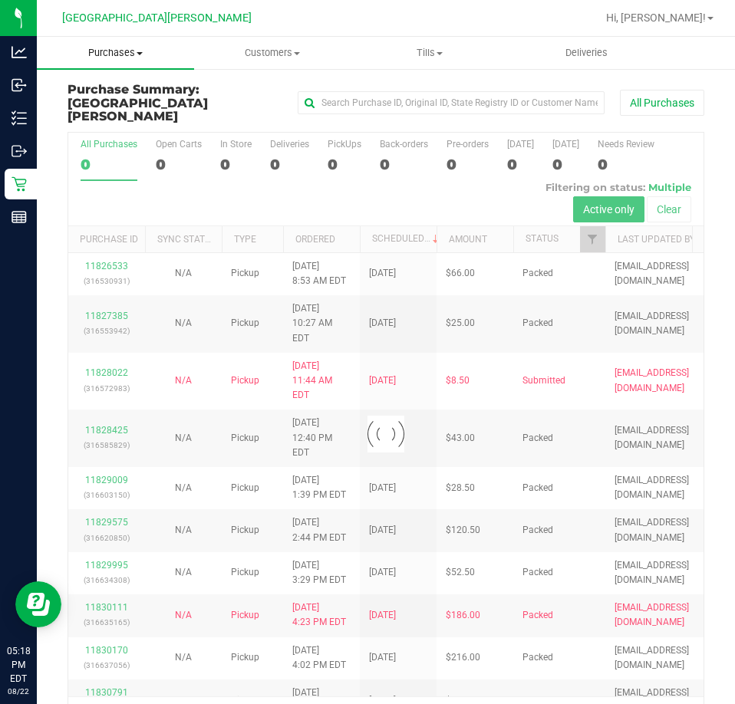
click at [132, 54] on span "Purchases" at bounding box center [115, 53] width 157 height 14
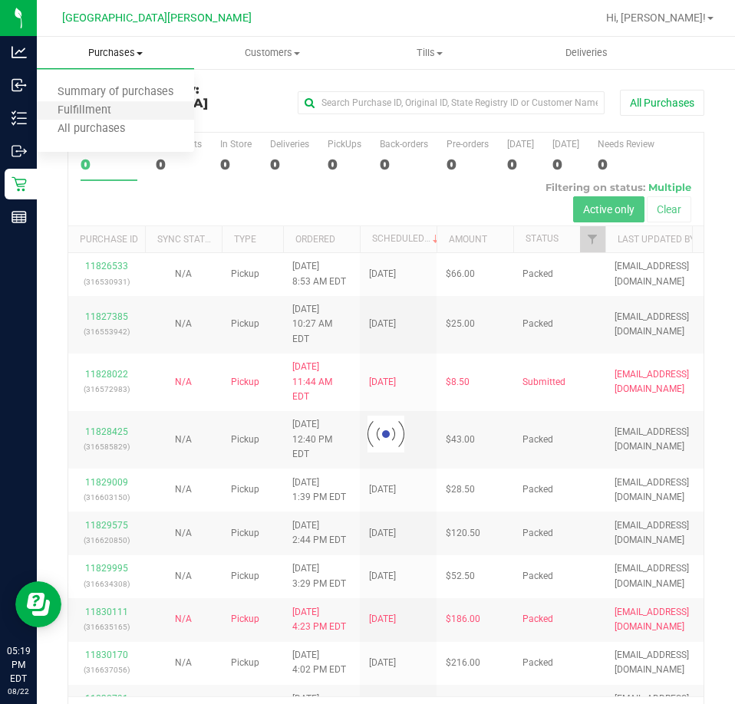
click at [130, 109] on li "Fulfillment" at bounding box center [115, 111] width 157 height 18
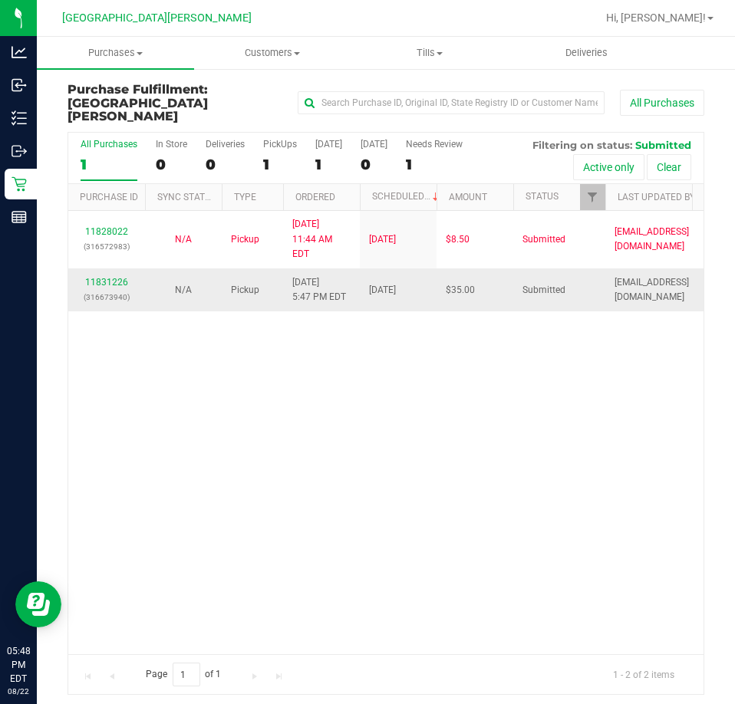
click at [113, 268] on td "11831226 (316673940)" at bounding box center [106, 289] width 77 height 42
click at [114, 277] on link "11831226" at bounding box center [106, 282] width 43 height 11
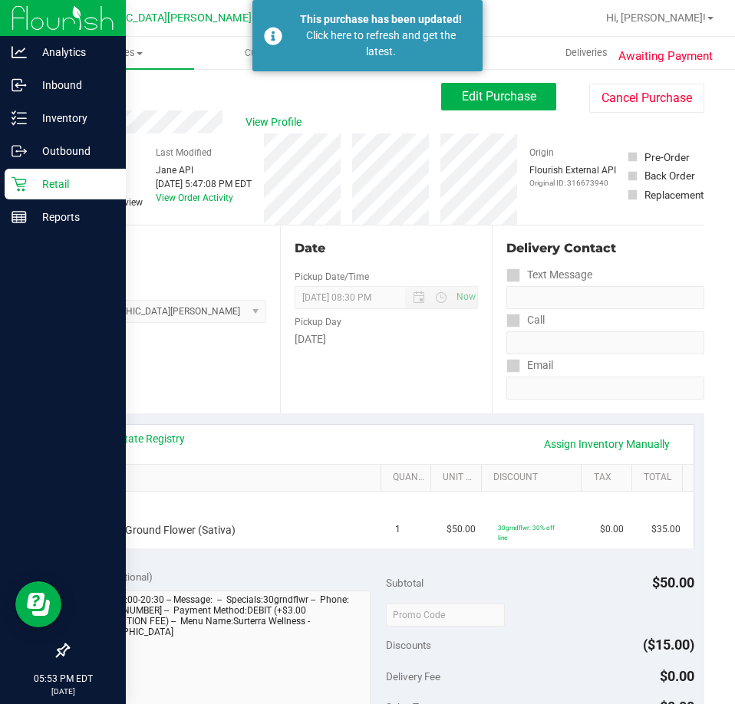
click at [10, 176] on div "Retail" at bounding box center [65, 184] width 121 height 31
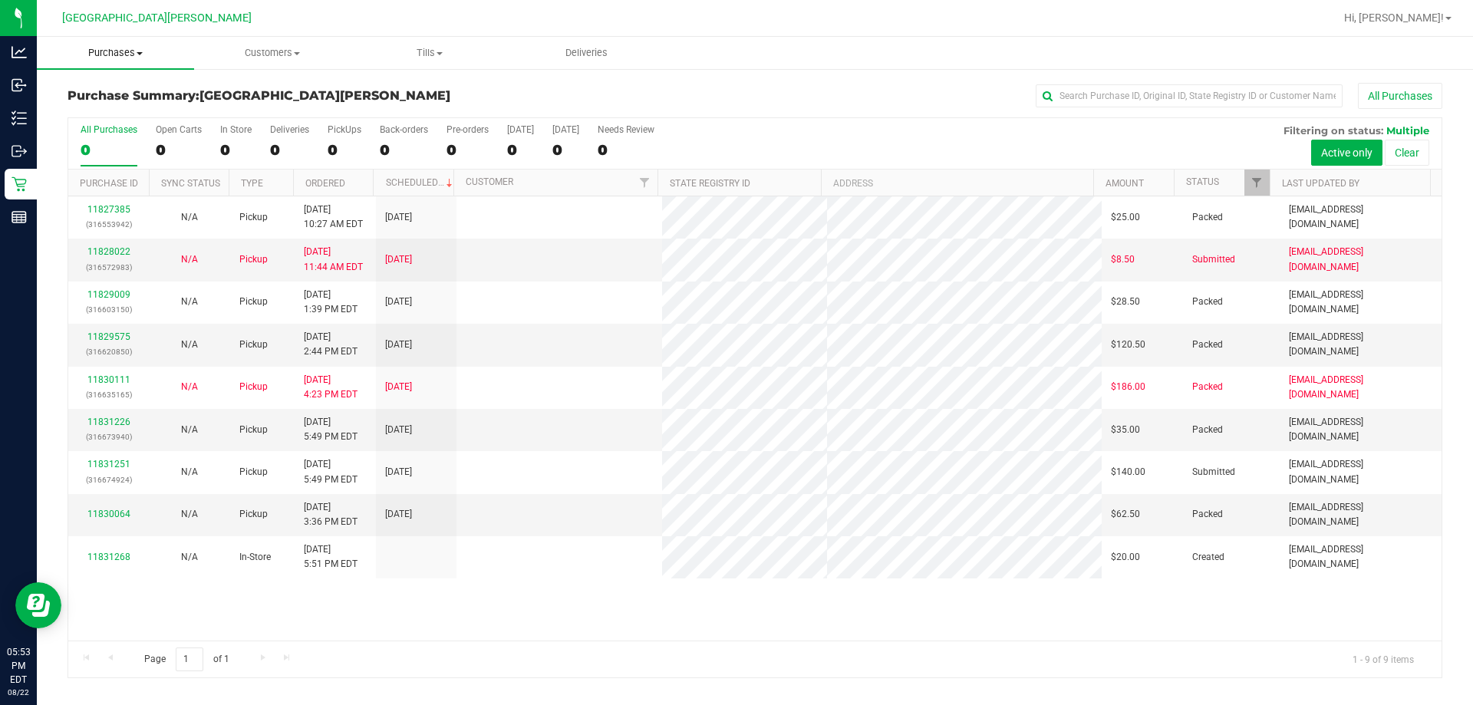
click at [96, 50] on span "Purchases" at bounding box center [115, 53] width 157 height 14
click at [97, 105] on span "Fulfillment" at bounding box center [84, 110] width 95 height 13
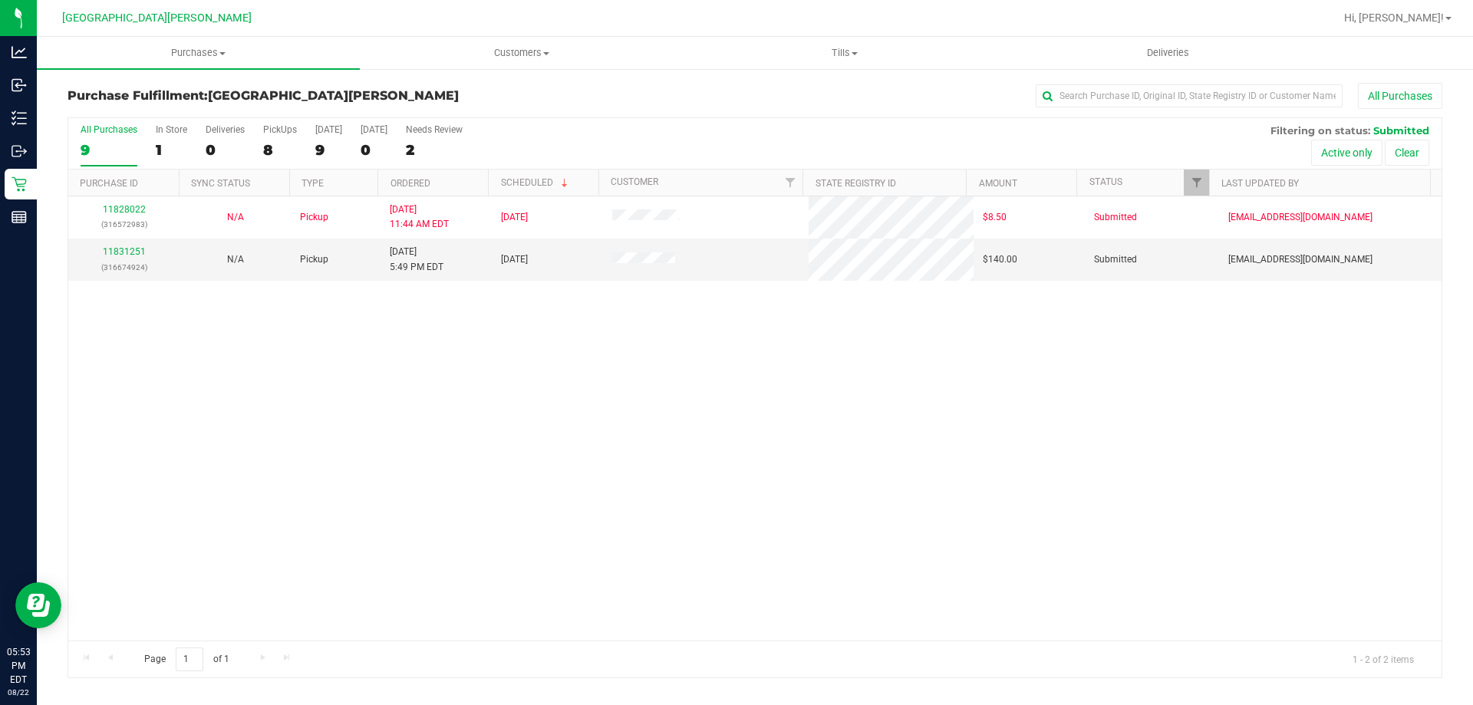
click at [524, 436] on div "11828022 (316572983) N/A Pickup [DATE] 11:44 AM EDT 8/22/2025 $8.50 Submitted […" at bounding box center [754, 418] width 1373 height 444
click at [126, 244] on td "11831251 (316674924)" at bounding box center [123, 259] width 111 height 41
click at [121, 252] on link "11831251" at bounding box center [124, 251] width 43 height 11
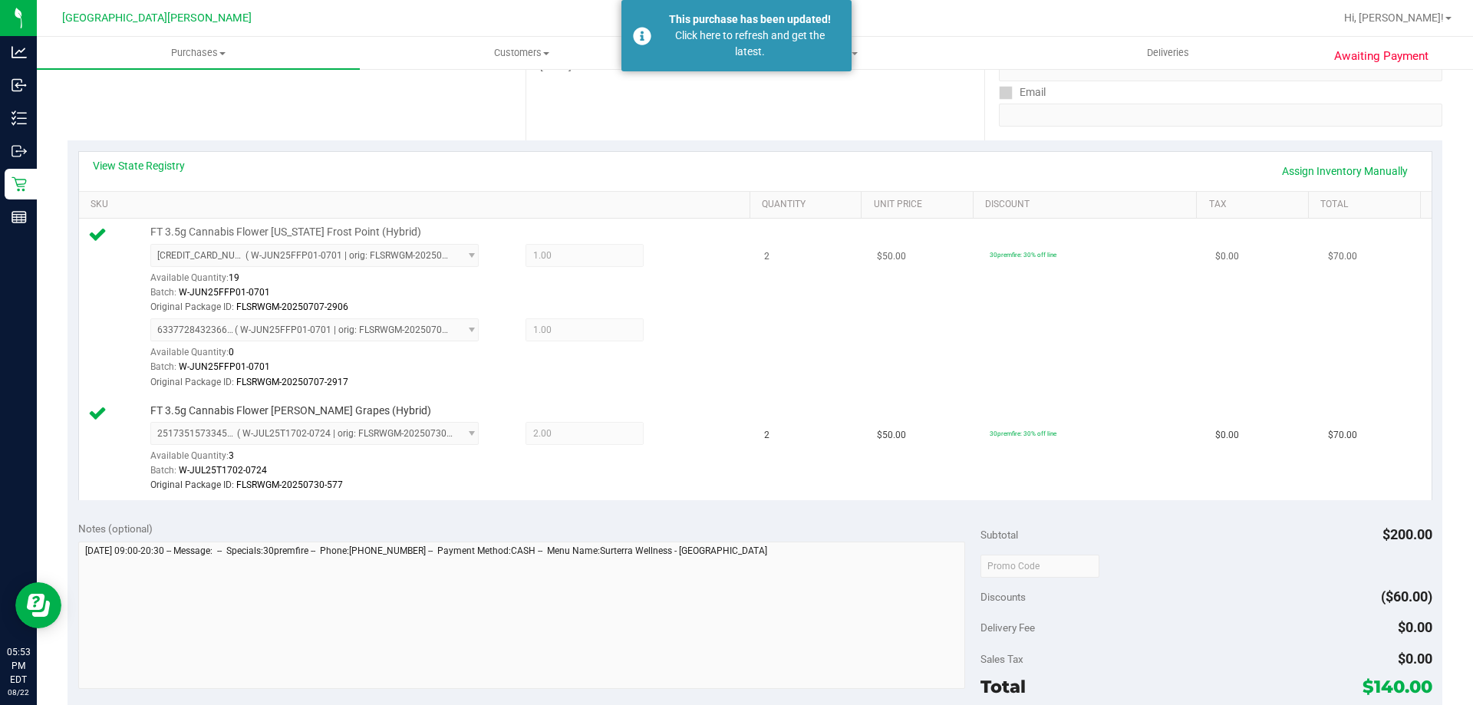
scroll to position [307, 0]
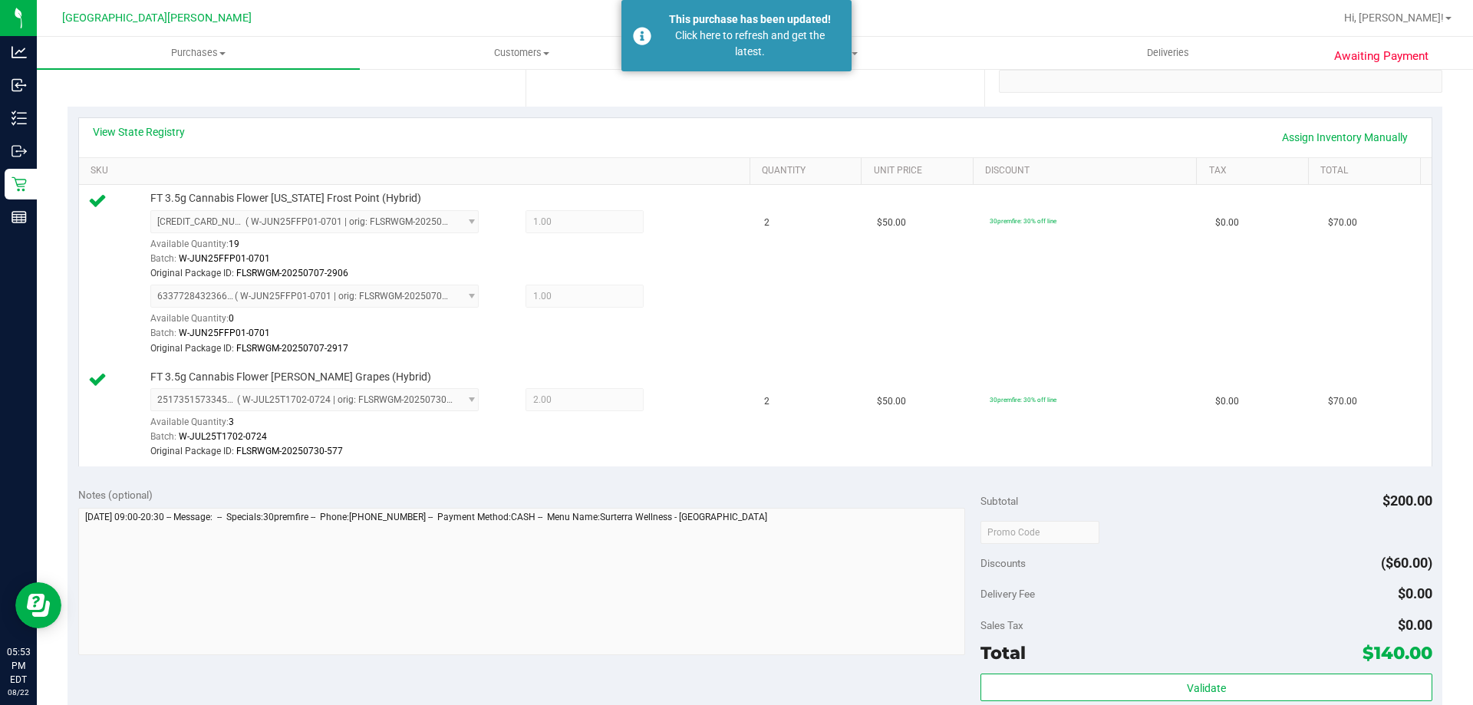
click at [37, 192] on div "Awaiting Payment Back Edit Purchase Cancel Purchase View Profile # 11831251 Bio…" at bounding box center [755, 451] width 1436 height 1380
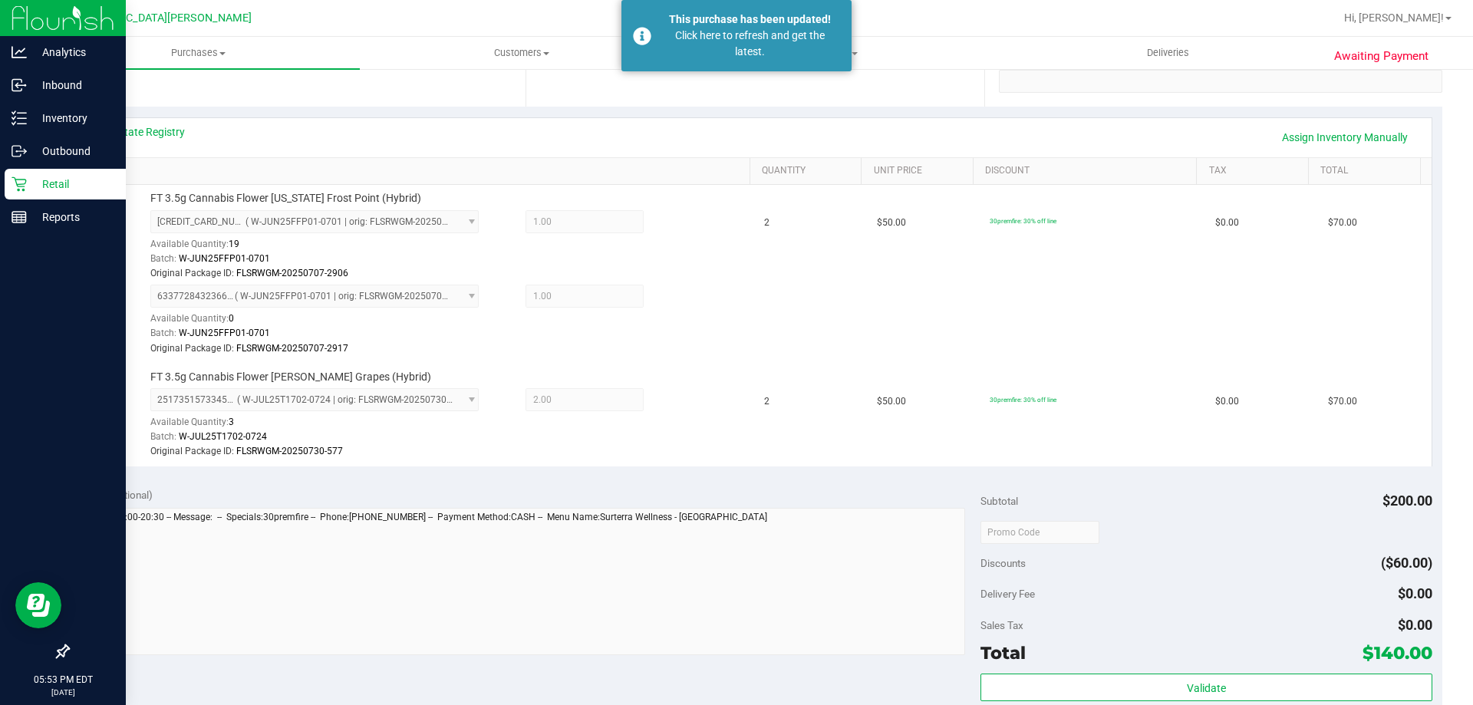
click at [51, 188] on p "Retail" at bounding box center [73, 184] width 92 height 18
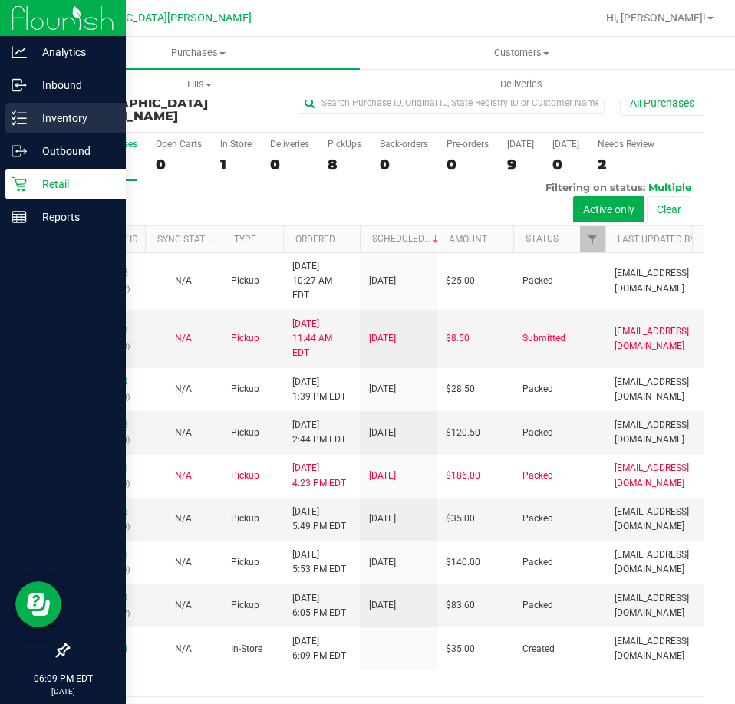
click at [61, 123] on p "Inventory" at bounding box center [73, 118] width 92 height 18
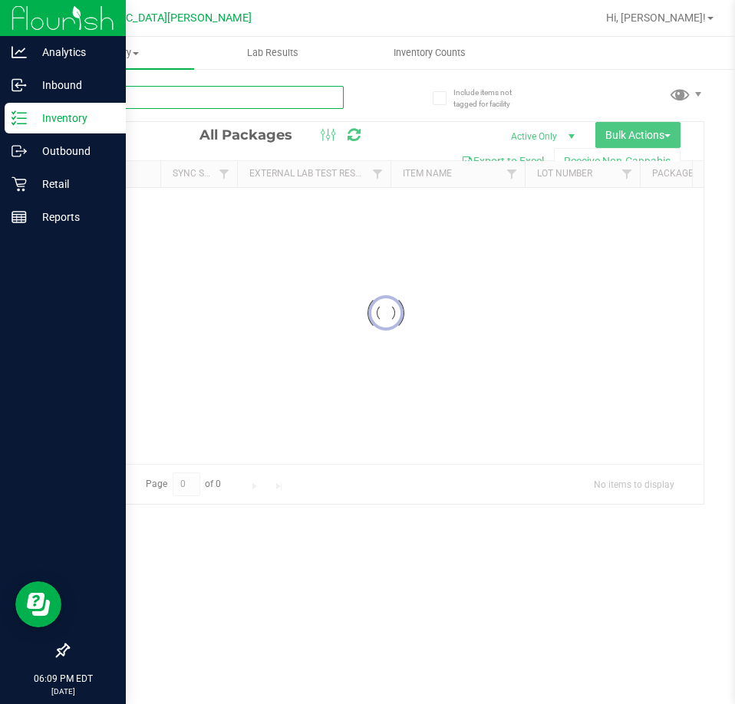
click at [96, 100] on div "Inventory All packages All inventory Waste log Create inventory Lab Results Inv…" at bounding box center [386, 370] width 698 height 667
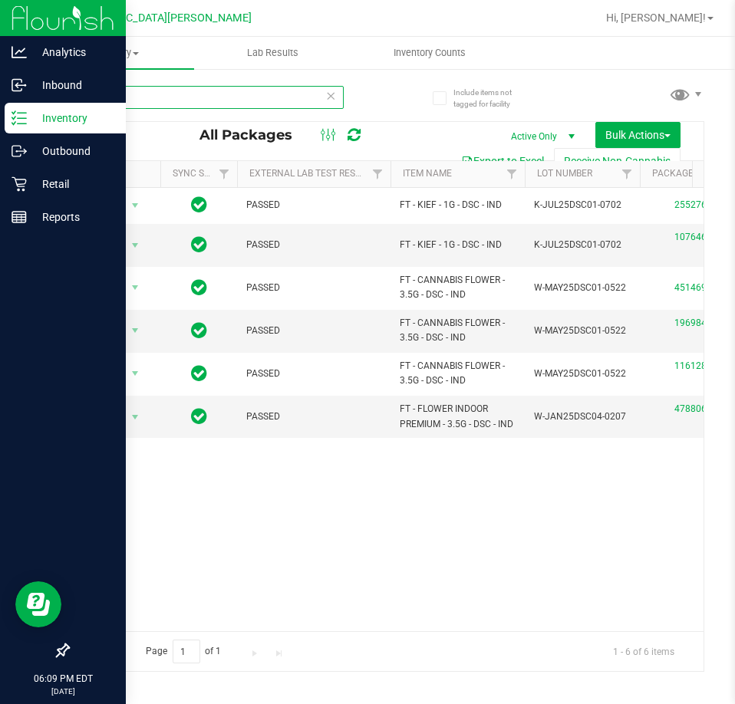
type input "dsc"
click at [330, 99] on icon at bounding box center [330, 95] width 11 height 18
